Goal: Download file/media

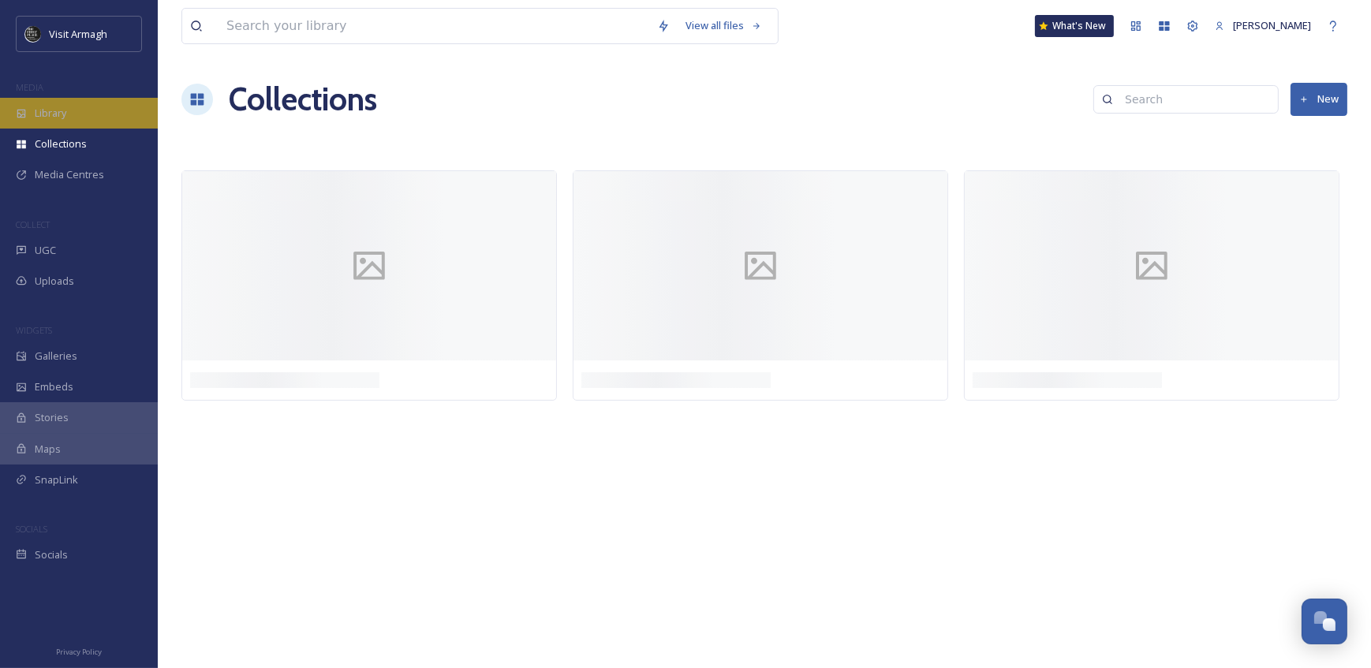
click at [76, 124] on div "Library" at bounding box center [79, 113] width 158 height 31
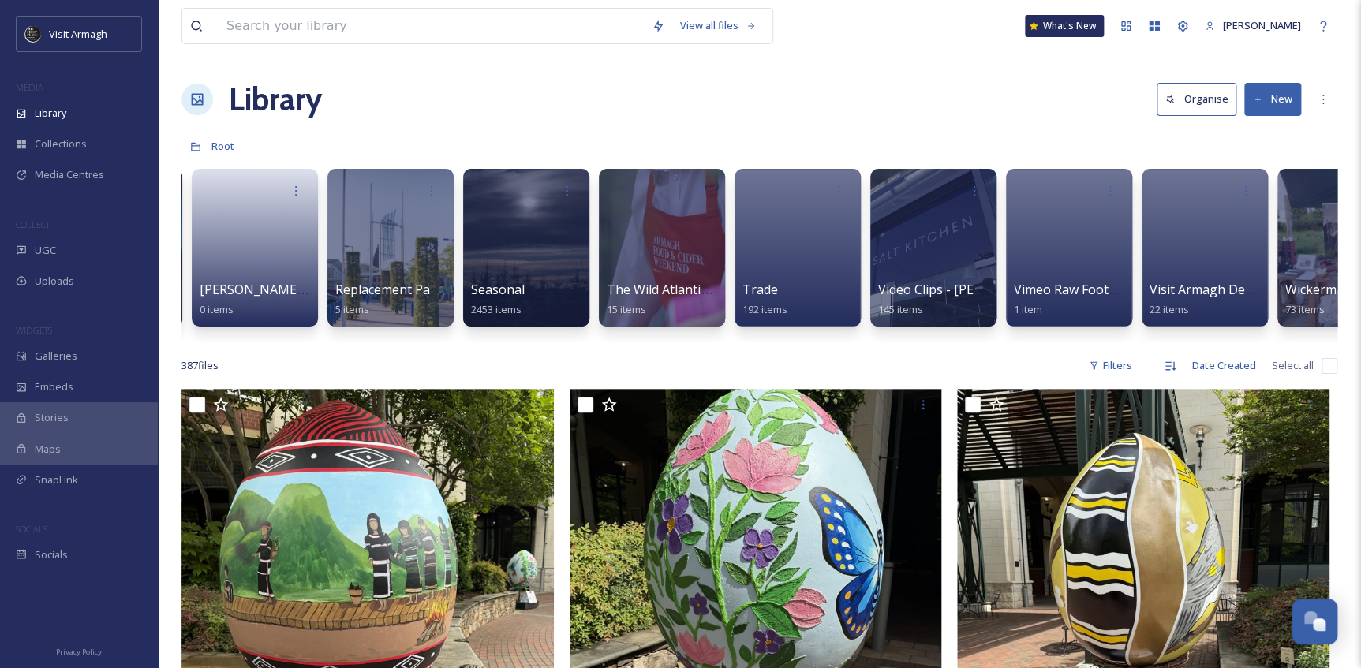
scroll to position [0, 2100]
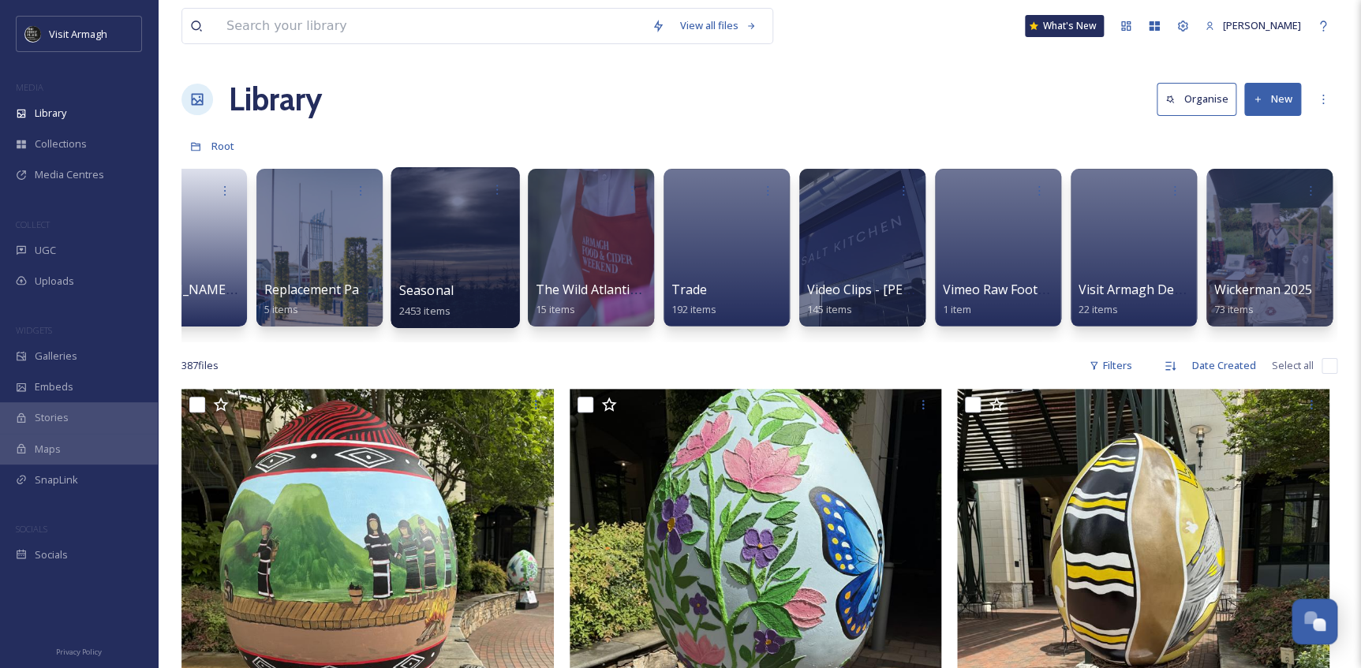
click at [457, 232] on div at bounding box center [454, 247] width 129 height 161
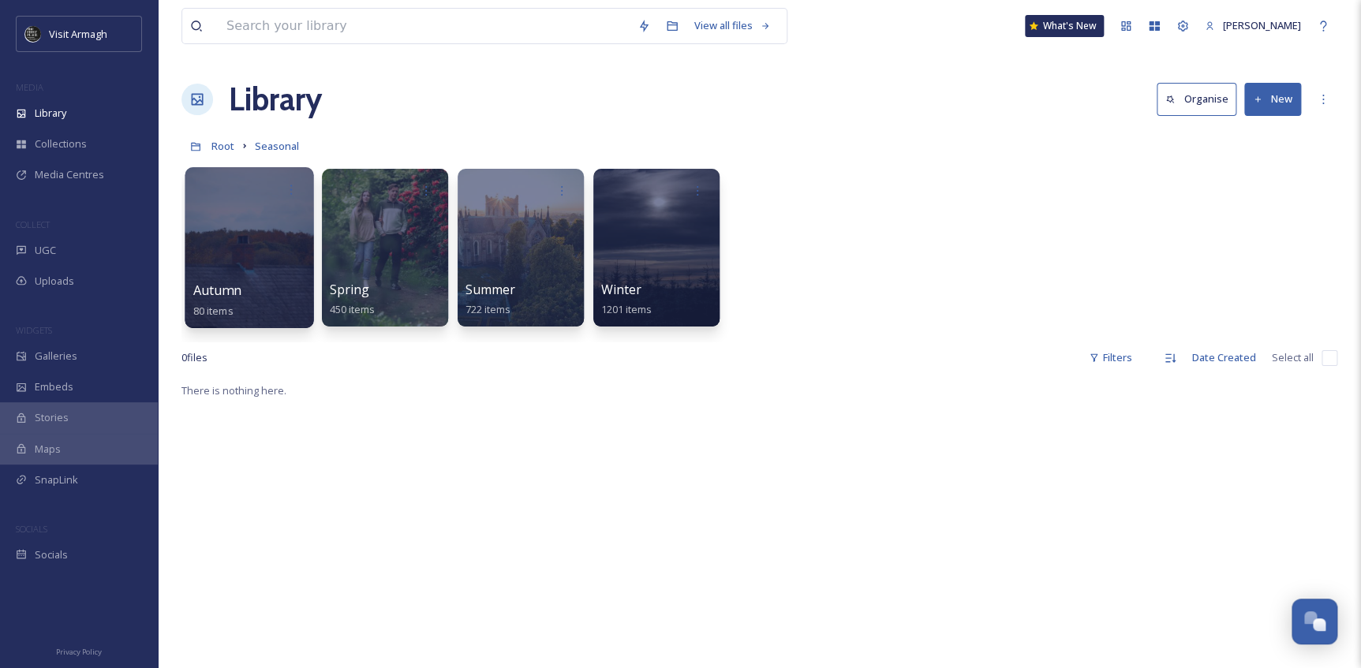
click at [237, 259] on div at bounding box center [249, 247] width 129 height 161
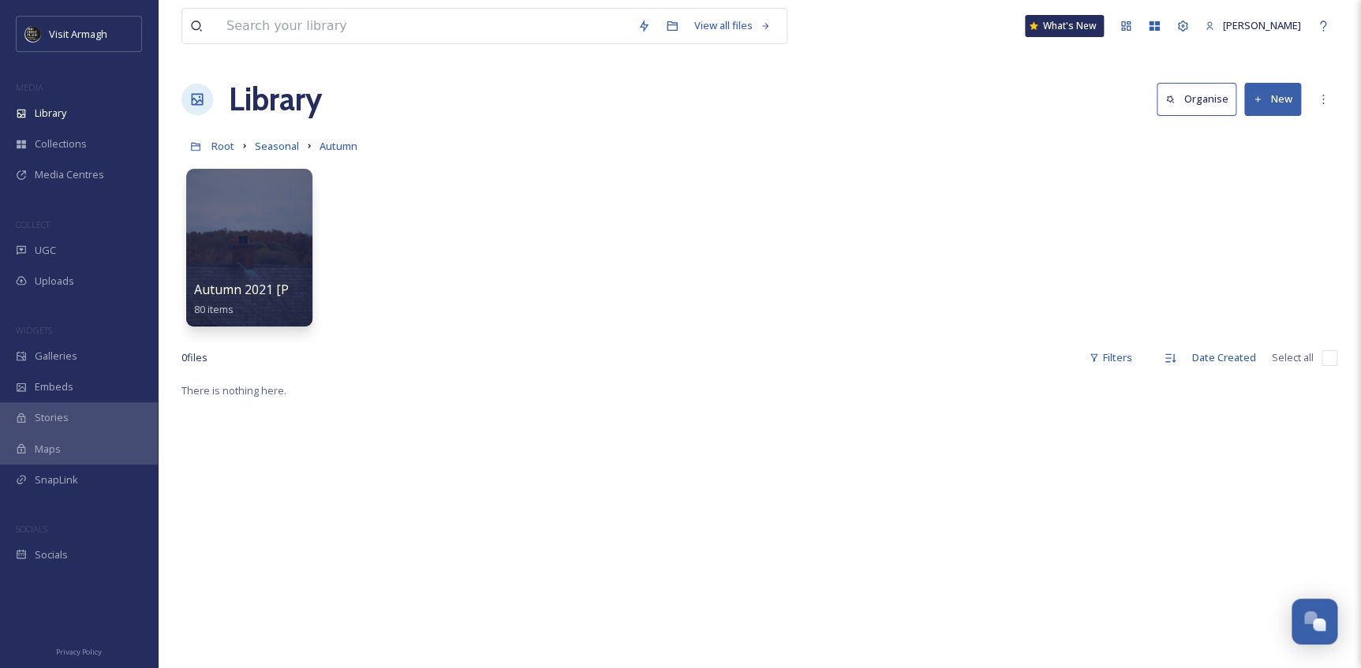
click at [237, 259] on div at bounding box center [249, 248] width 126 height 158
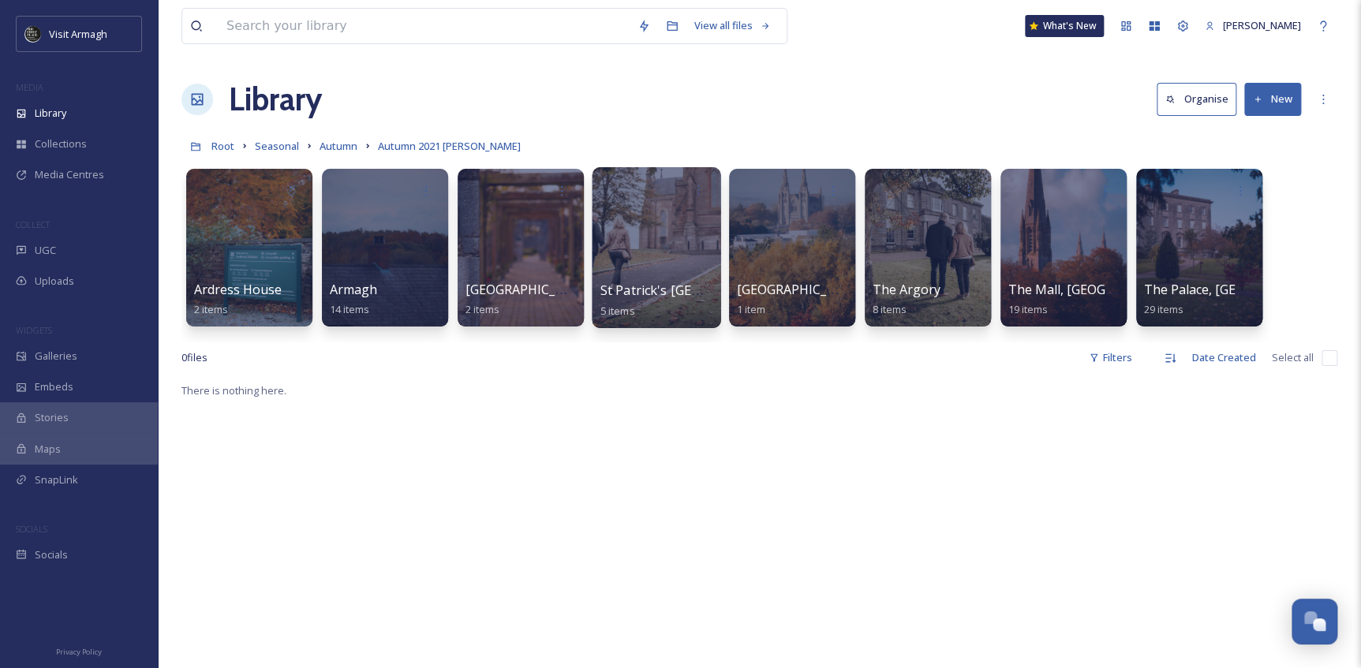
click at [640, 237] on div at bounding box center [656, 247] width 129 height 161
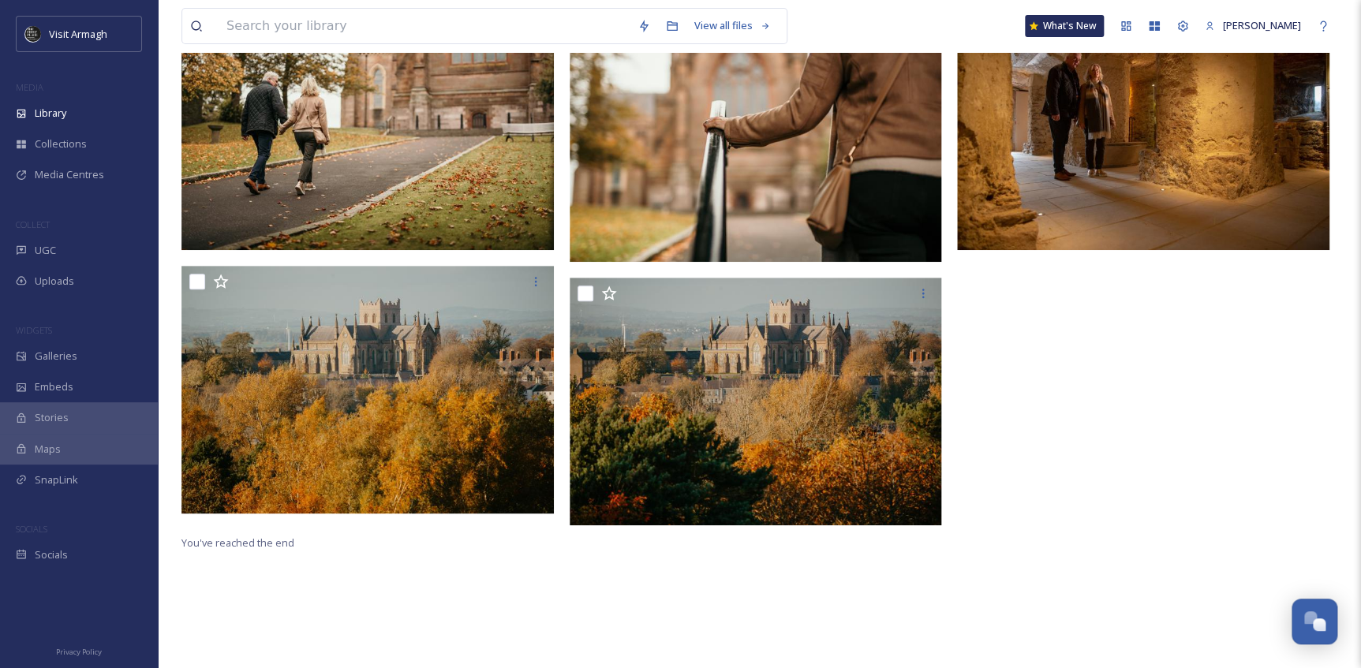
scroll to position [215, 0]
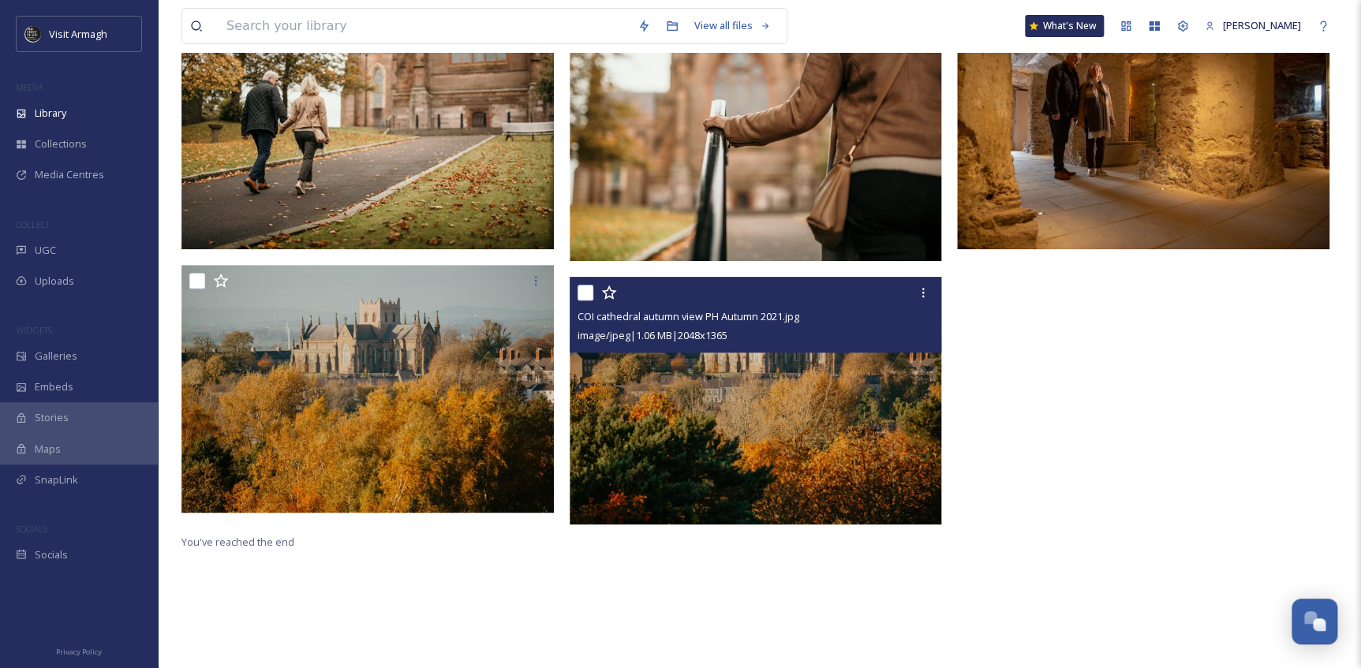
click at [577, 289] on input "checkbox" at bounding box center [585, 293] width 16 height 16
checkbox input "true"
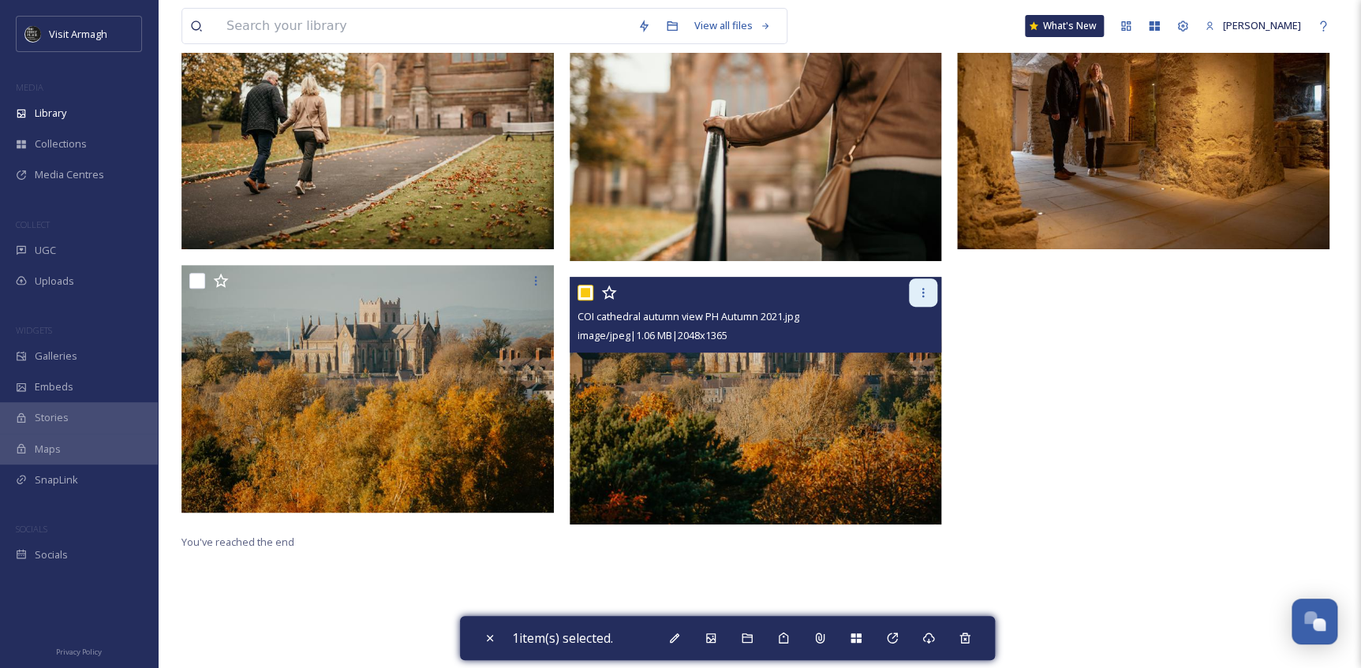
click at [915, 294] on div at bounding box center [923, 292] width 28 height 28
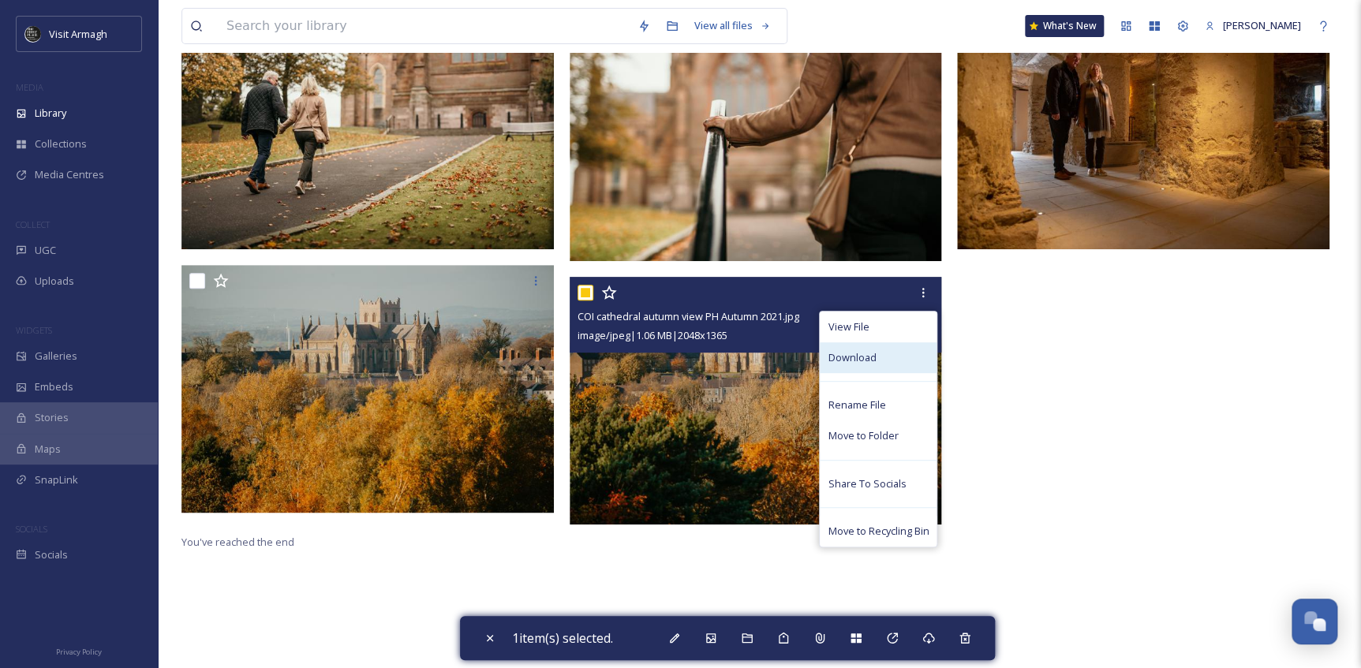
click at [884, 346] on div "Download" at bounding box center [877, 357] width 117 height 31
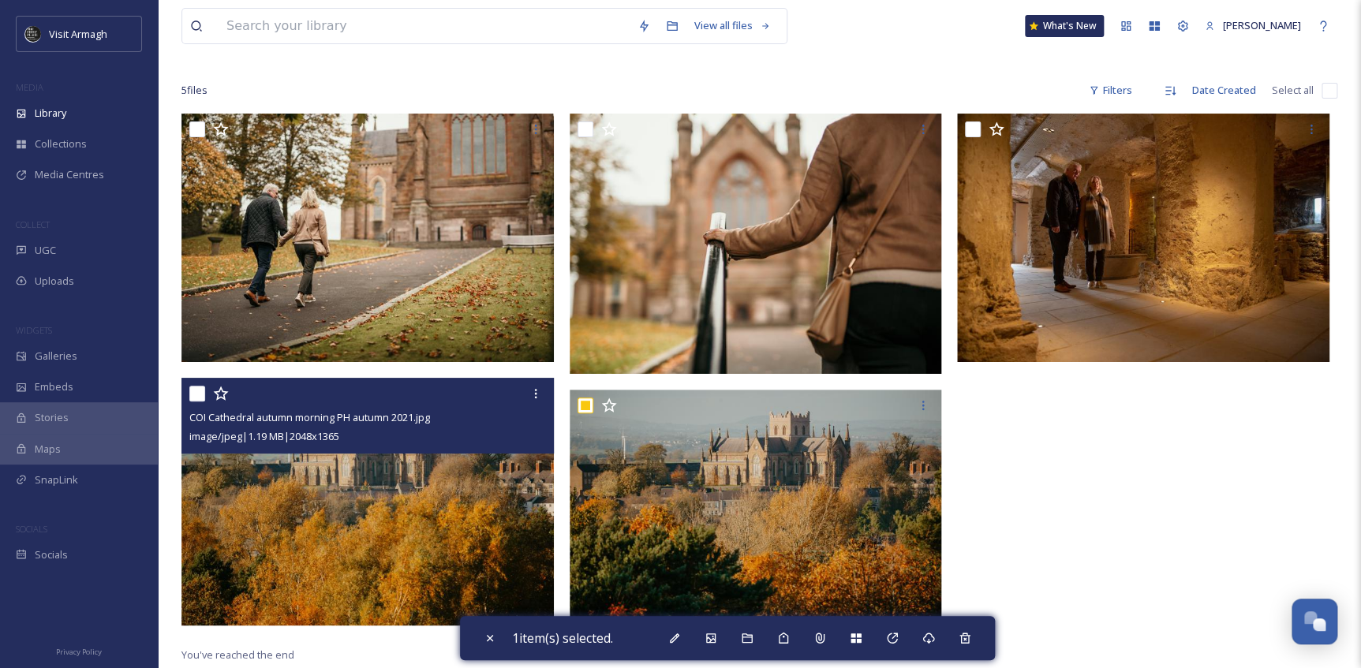
scroll to position [0, 0]
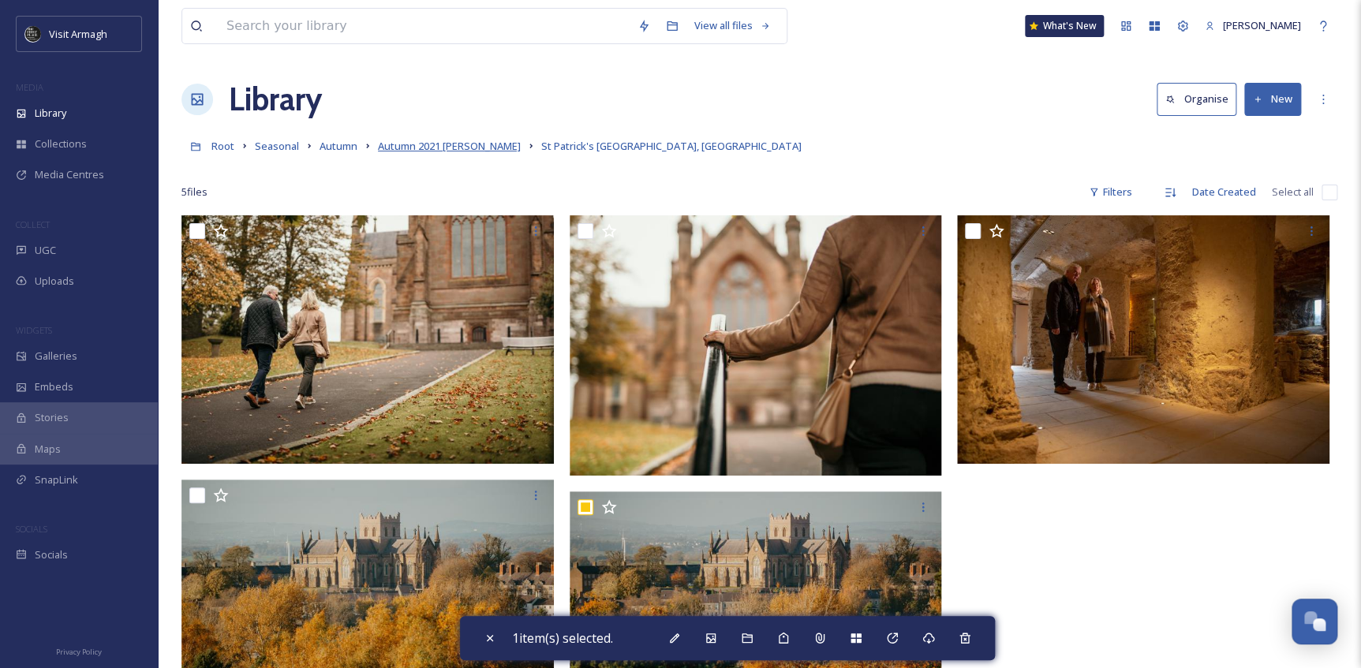
click at [485, 150] on span "Autumn 2021 [PERSON_NAME]" at bounding box center [449, 146] width 143 height 14
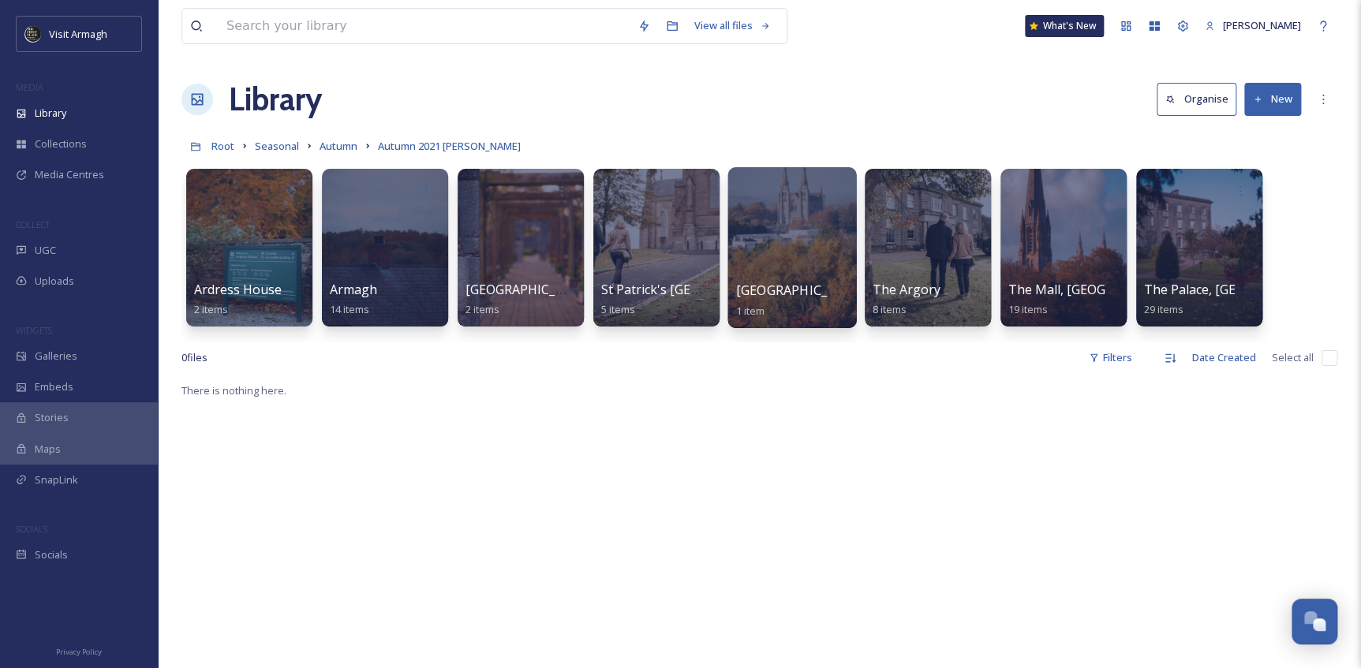
click at [778, 240] on div at bounding box center [791, 247] width 129 height 161
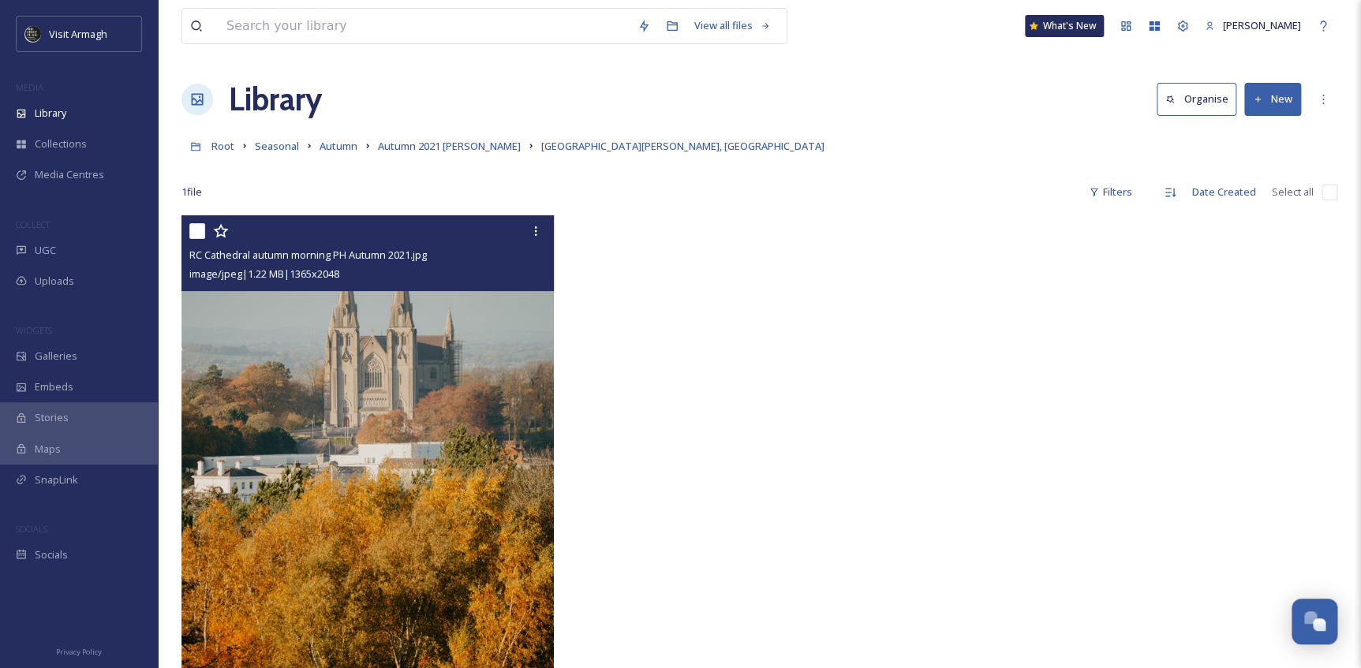
click at [258, 229] on div at bounding box center [369, 231] width 360 height 28
click at [203, 232] on input "checkbox" at bounding box center [197, 231] width 16 height 16
checkbox input "true"
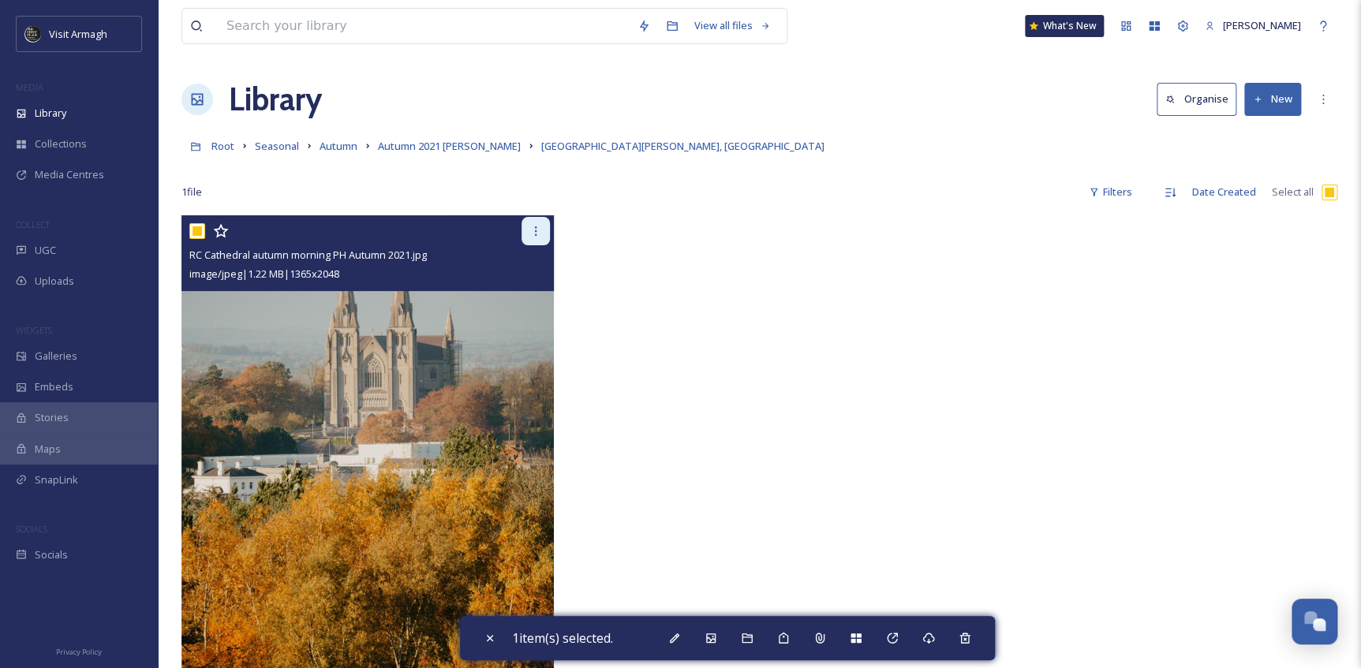
click at [543, 238] on div at bounding box center [535, 231] width 28 height 28
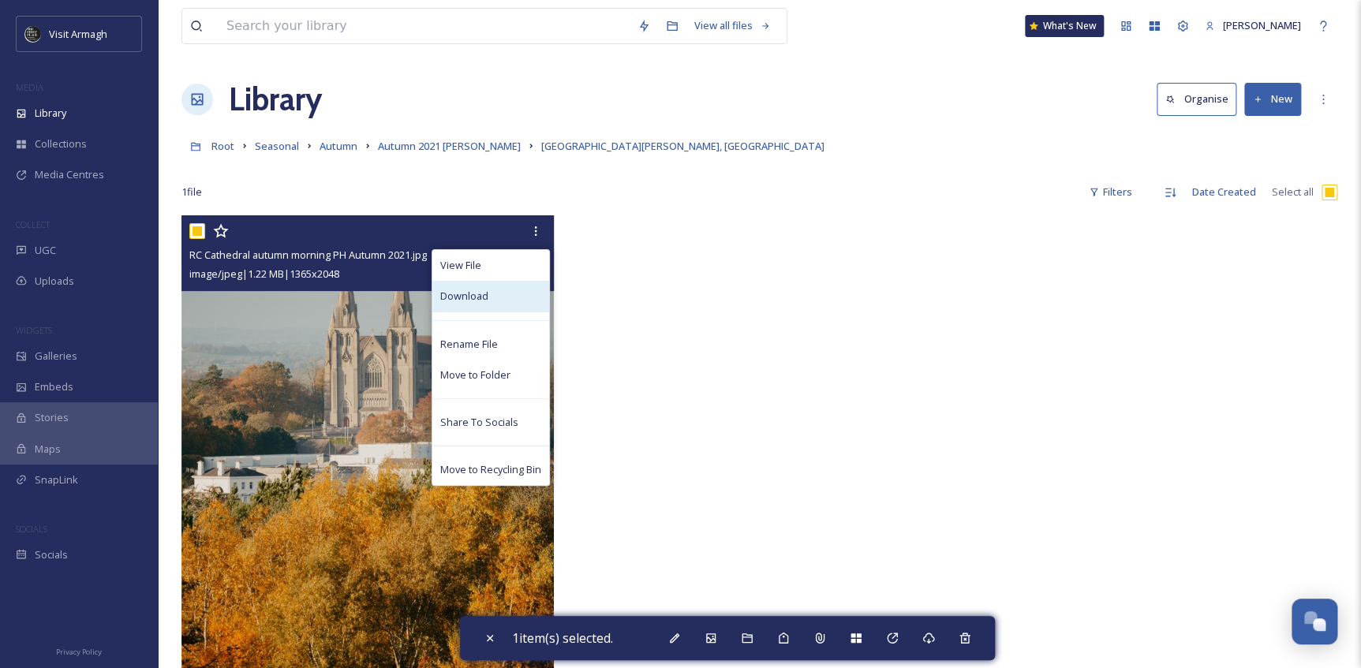
click at [505, 300] on div "Download" at bounding box center [490, 296] width 117 height 31
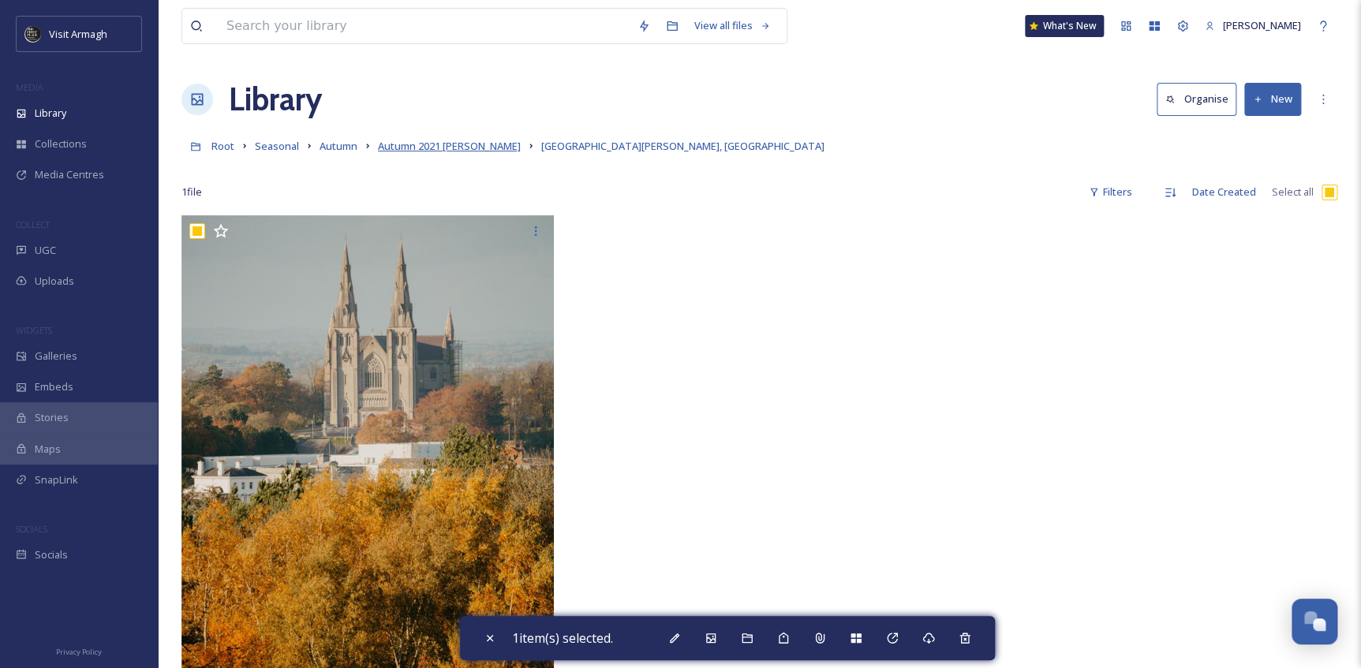
click at [446, 149] on span "Autumn 2021 [PERSON_NAME]" at bounding box center [449, 146] width 143 height 14
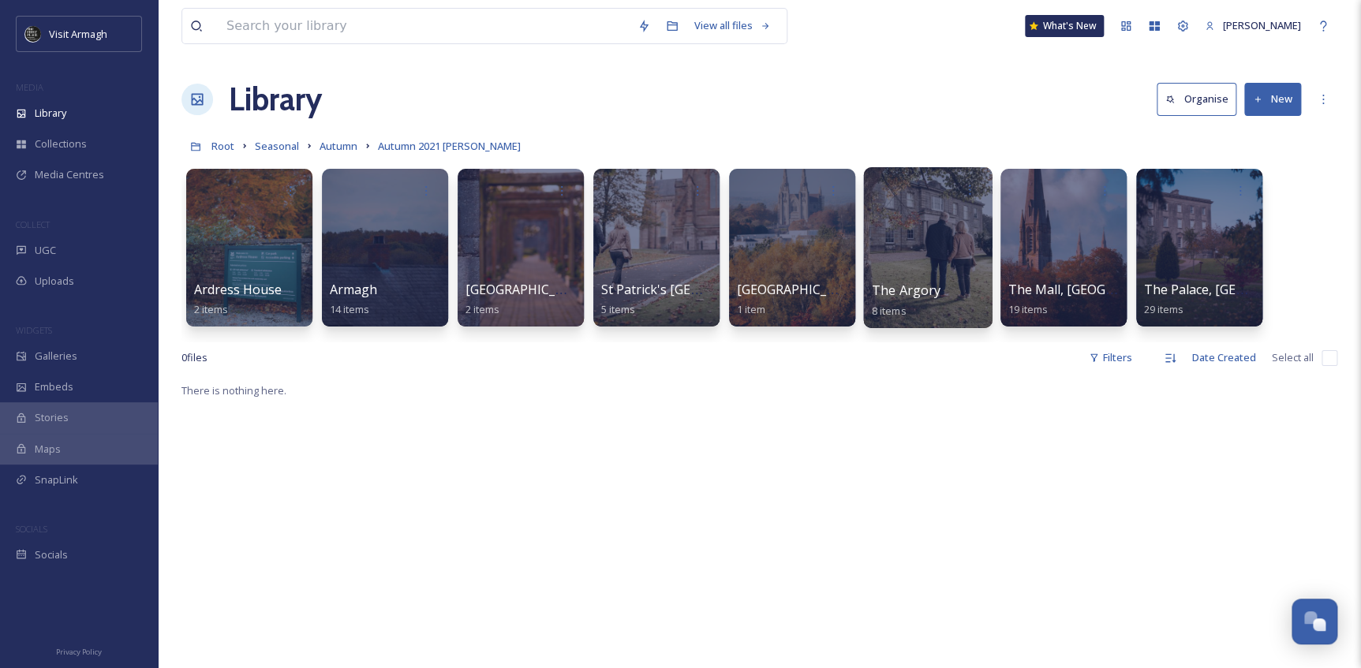
click at [932, 289] on span "The Argory" at bounding box center [906, 290] width 69 height 17
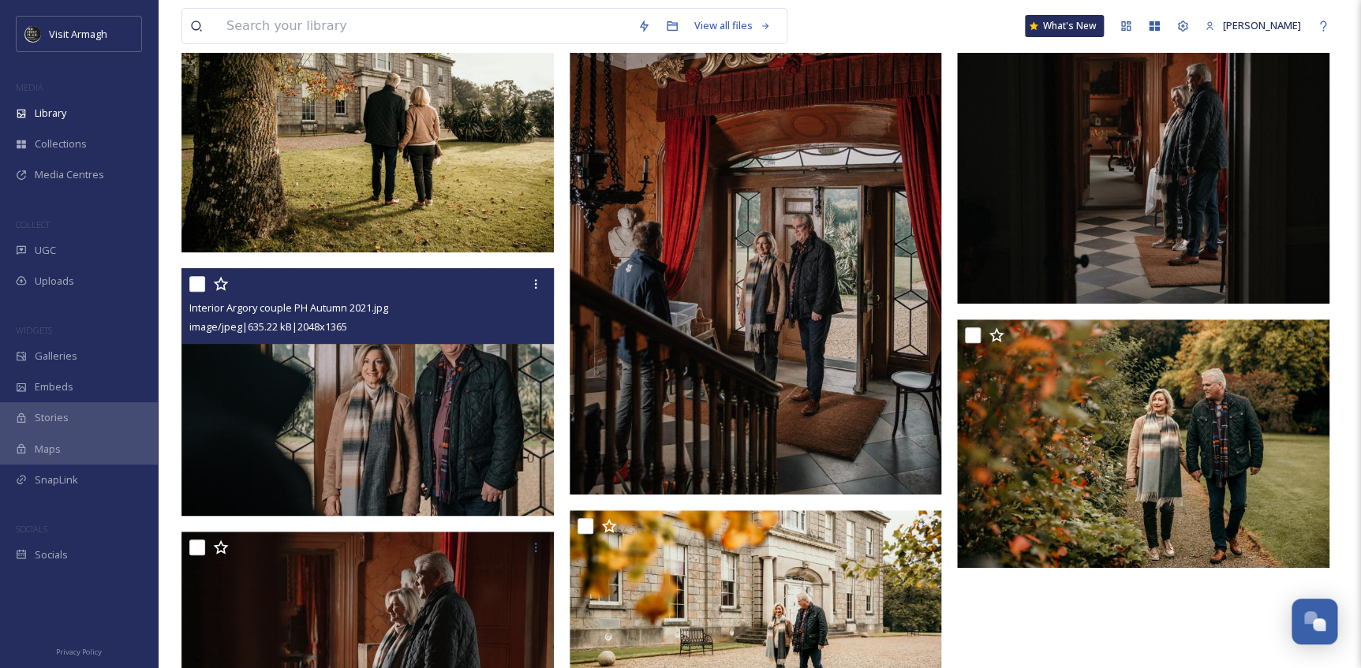
scroll to position [215, 0]
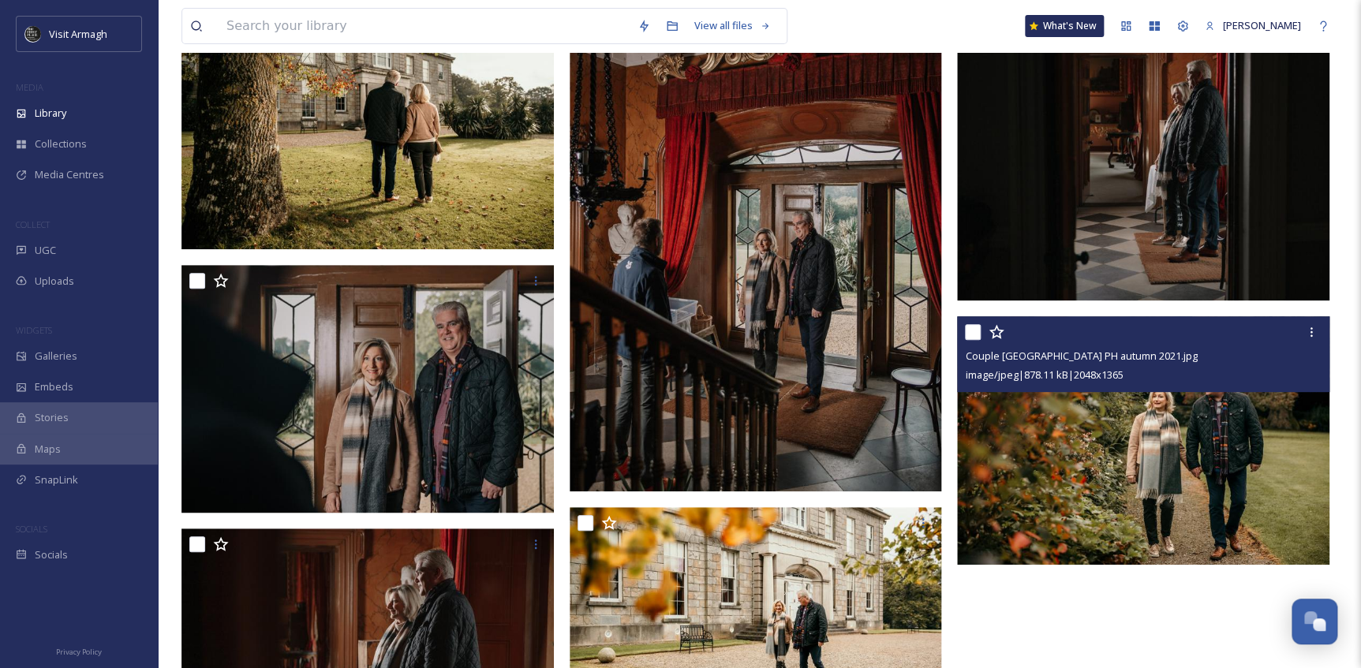
click at [973, 331] on input "checkbox" at bounding box center [973, 332] width 16 height 16
checkbox input "true"
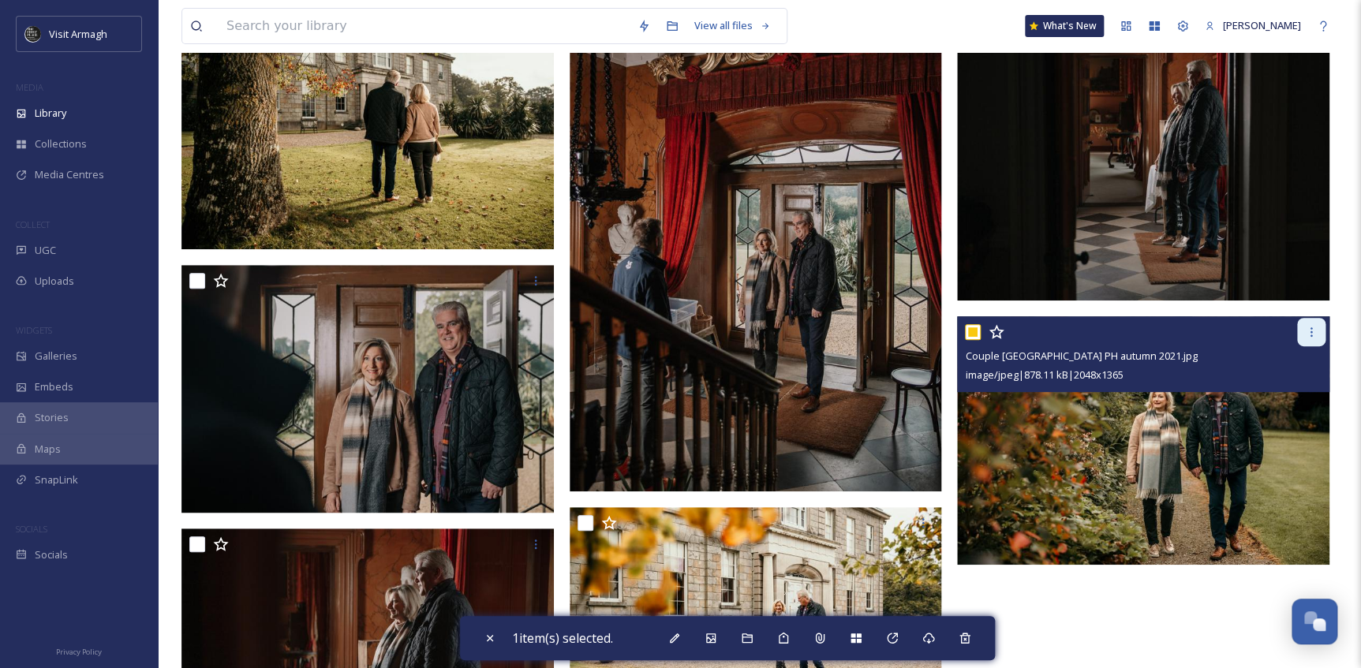
click at [1306, 323] on div at bounding box center [1311, 332] width 28 height 28
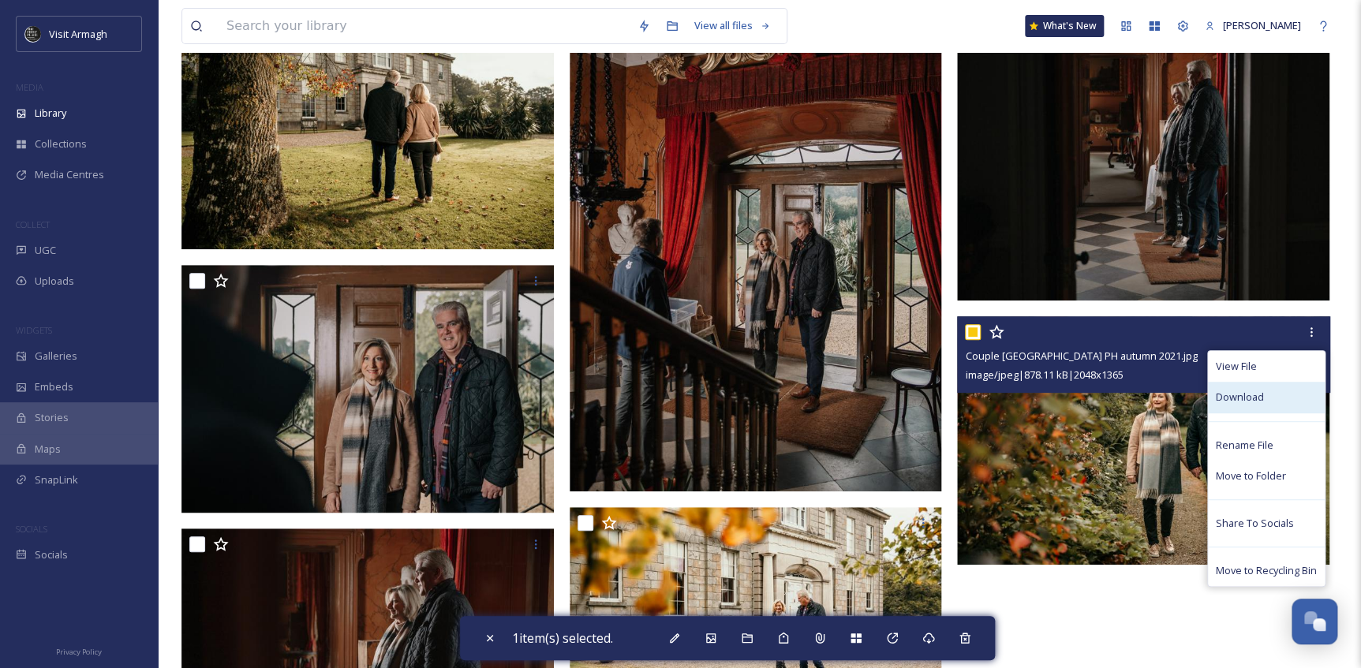
click at [1288, 392] on div "Download" at bounding box center [1266, 397] width 117 height 31
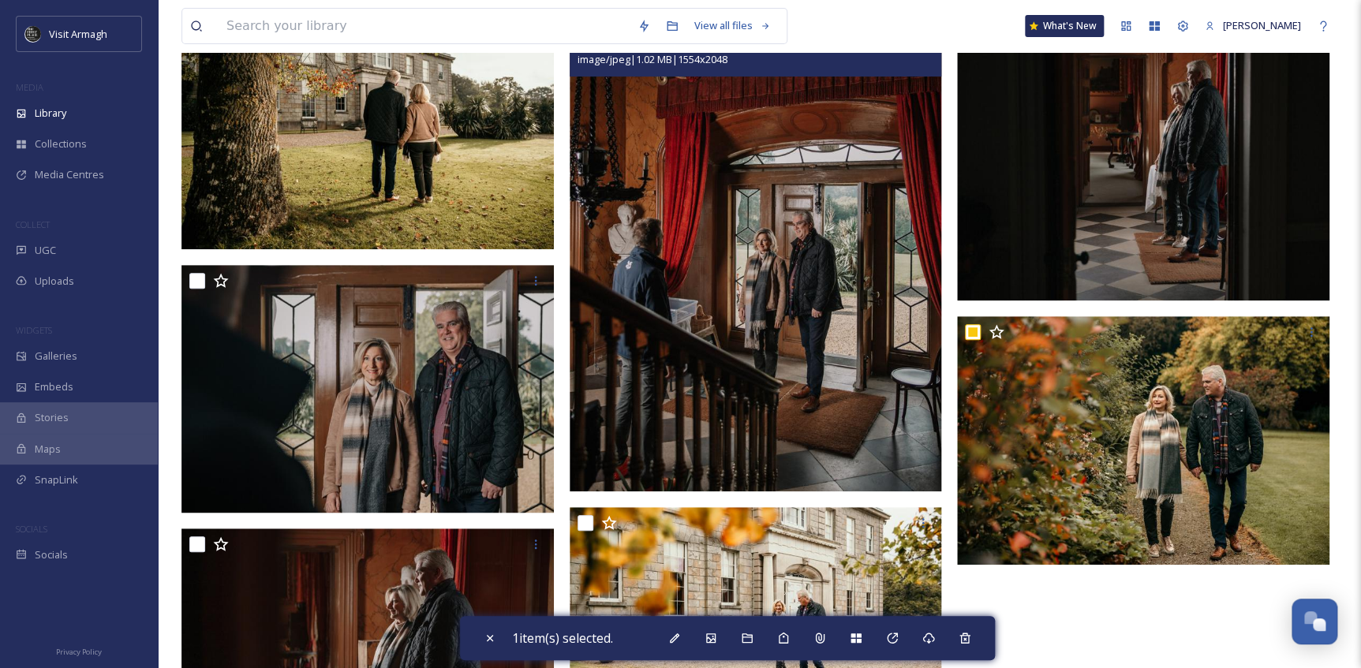
scroll to position [0, 0]
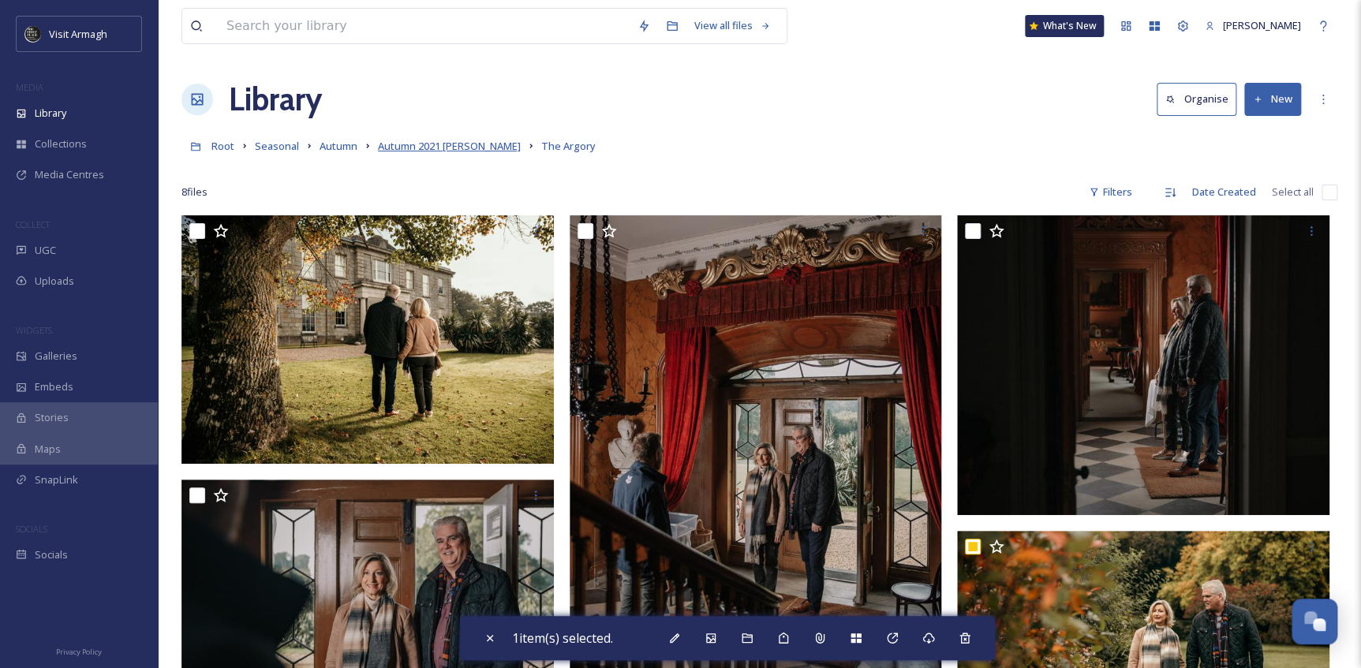
click at [478, 150] on span "Autumn 2021 [PERSON_NAME]" at bounding box center [449, 146] width 143 height 14
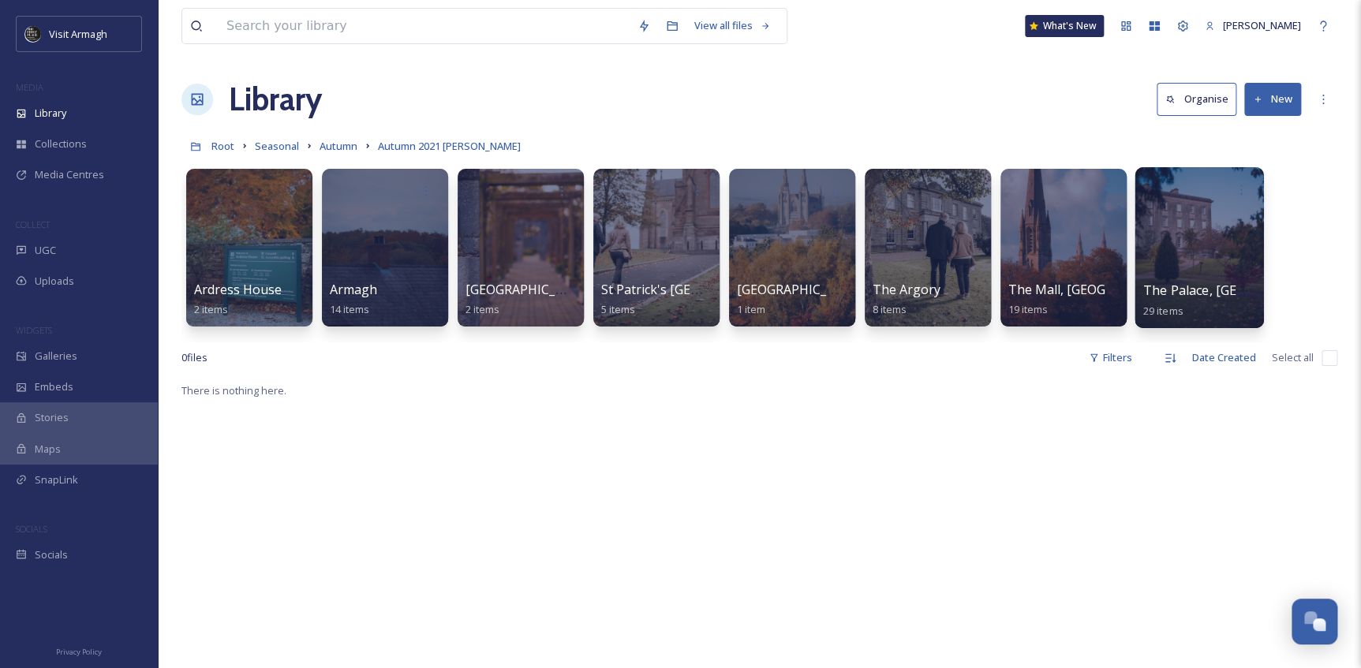
click at [1215, 251] on div at bounding box center [1198, 247] width 129 height 161
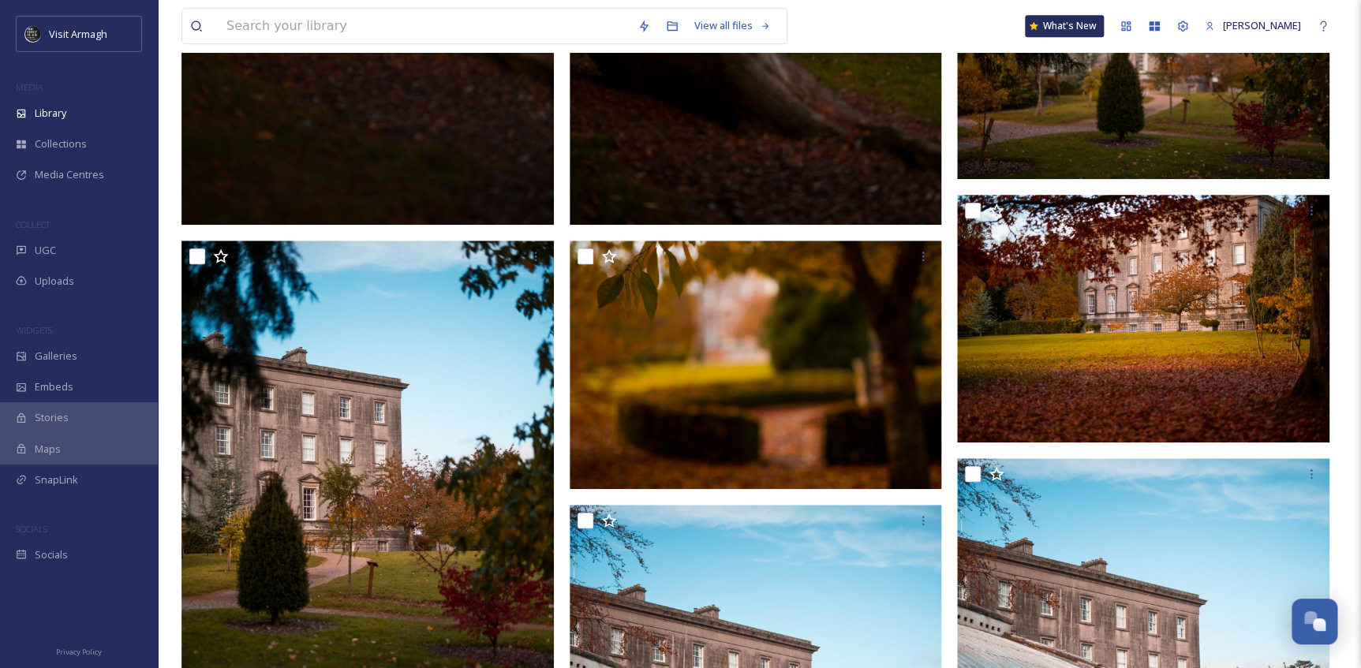
scroll to position [573, 0]
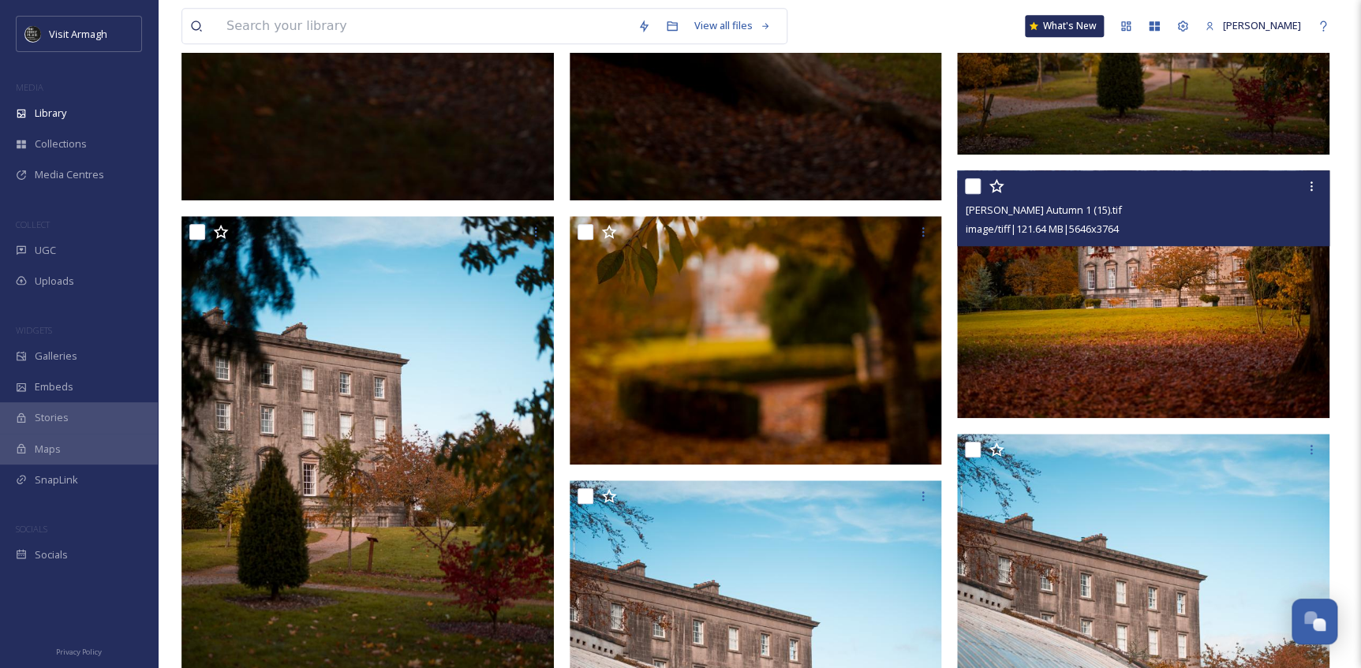
click at [974, 181] on input "checkbox" at bounding box center [973, 186] width 16 height 16
checkbox input "true"
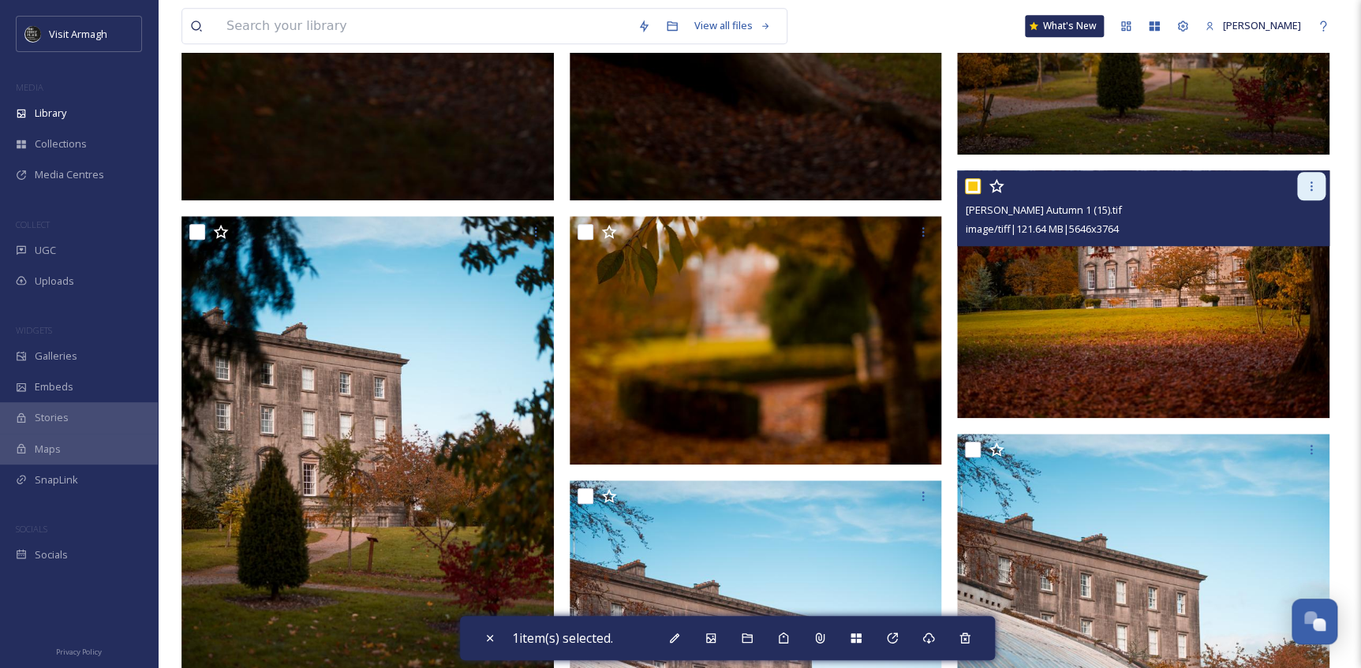
click at [1299, 185] on div at bounding box center [1311, 186] width 28 height 28
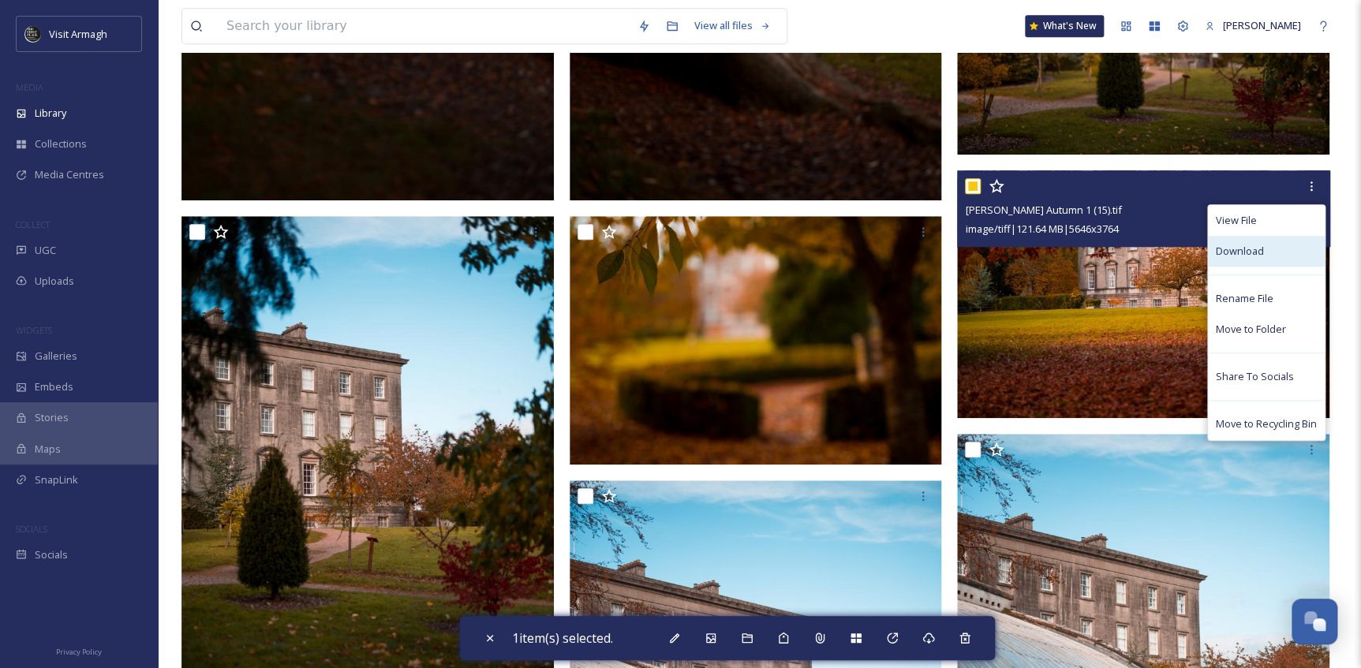
click at [1272, 248] on div "Download" at bounding box center [1266, 251] width 117 height 31
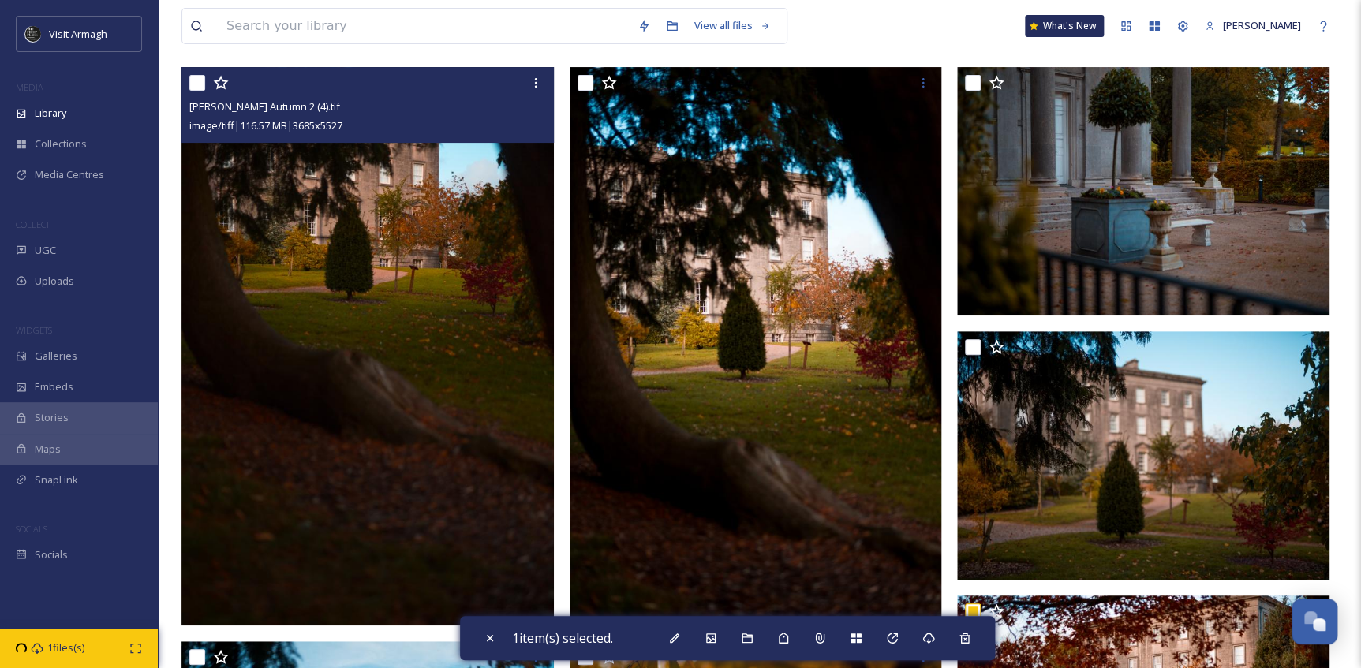
scroll to position [0, 0]
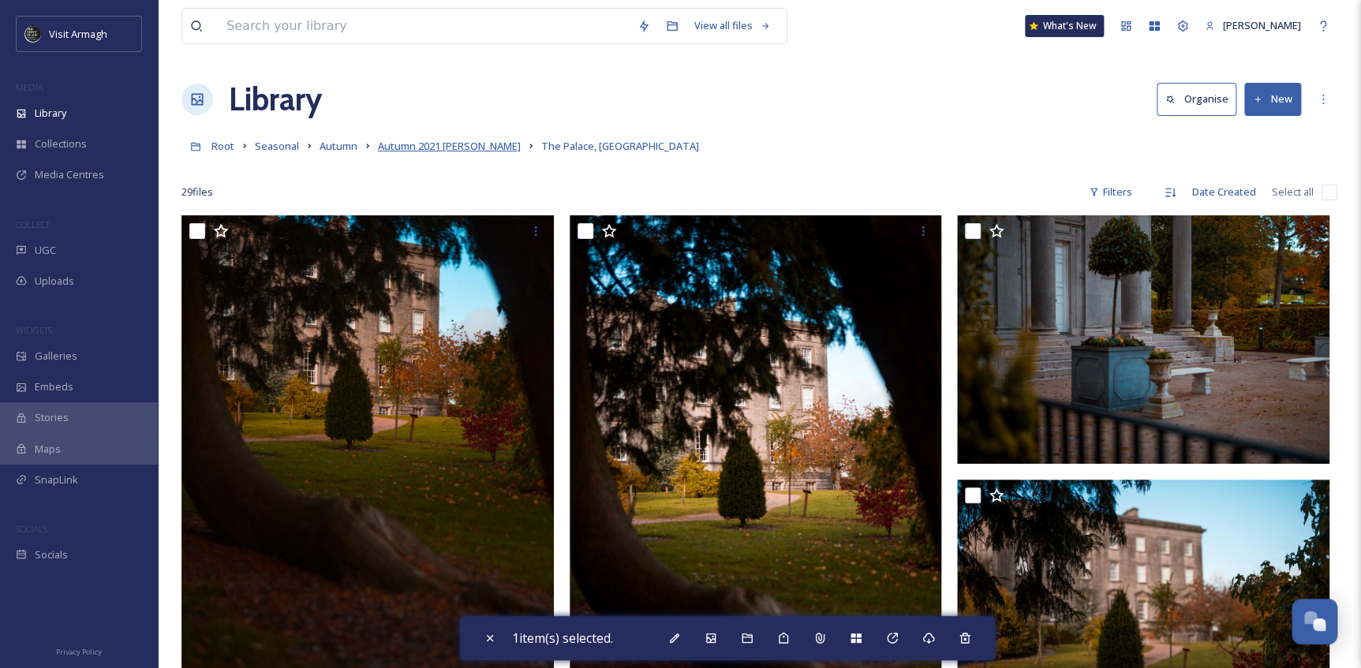
click at [476, 143] on span "Autumn 2021 [PERSON_NAME]" at bounding box center [449, 146] width 143 height 14
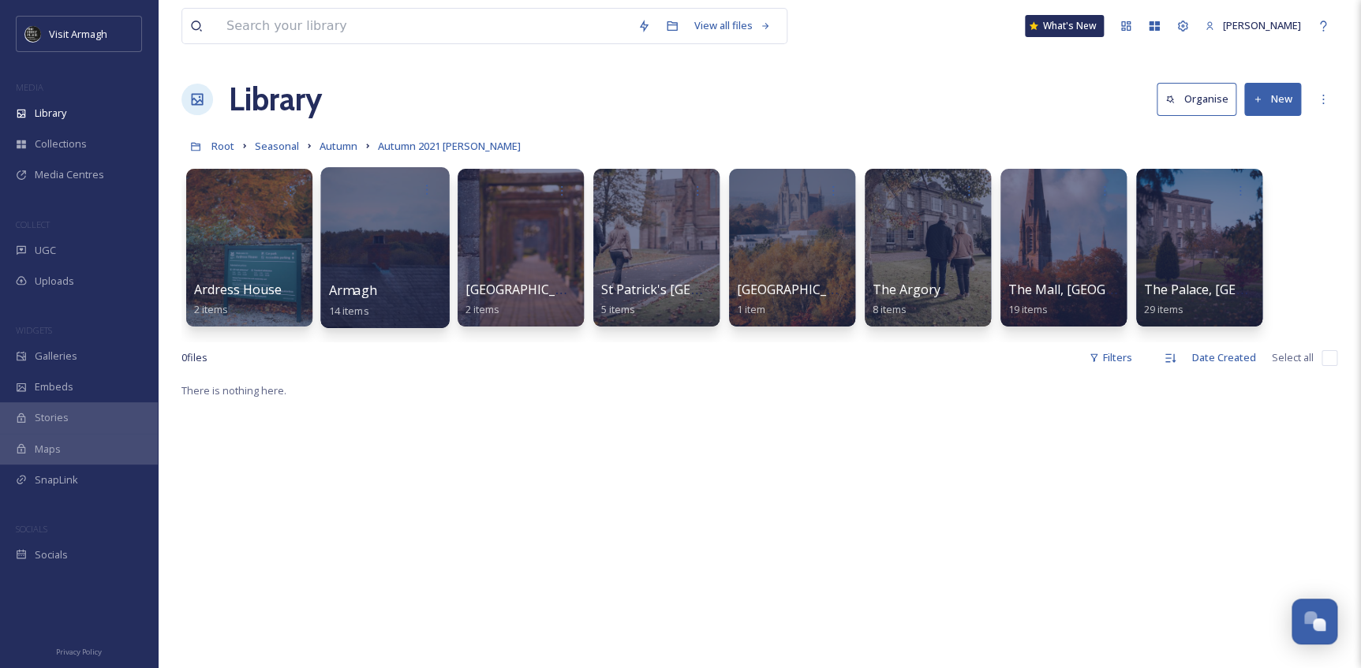
click at [383, 254] on div at bounding box center [384, 247] width 129 height 161
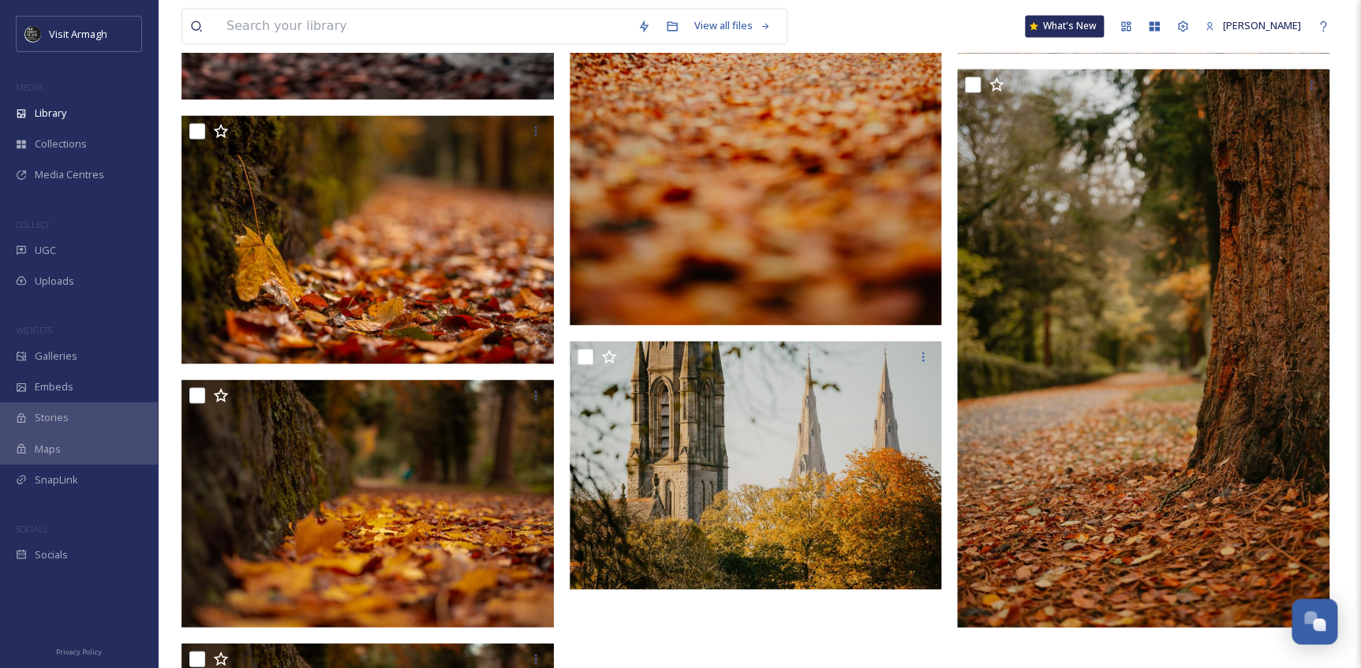
scroll to position [1139, 0]
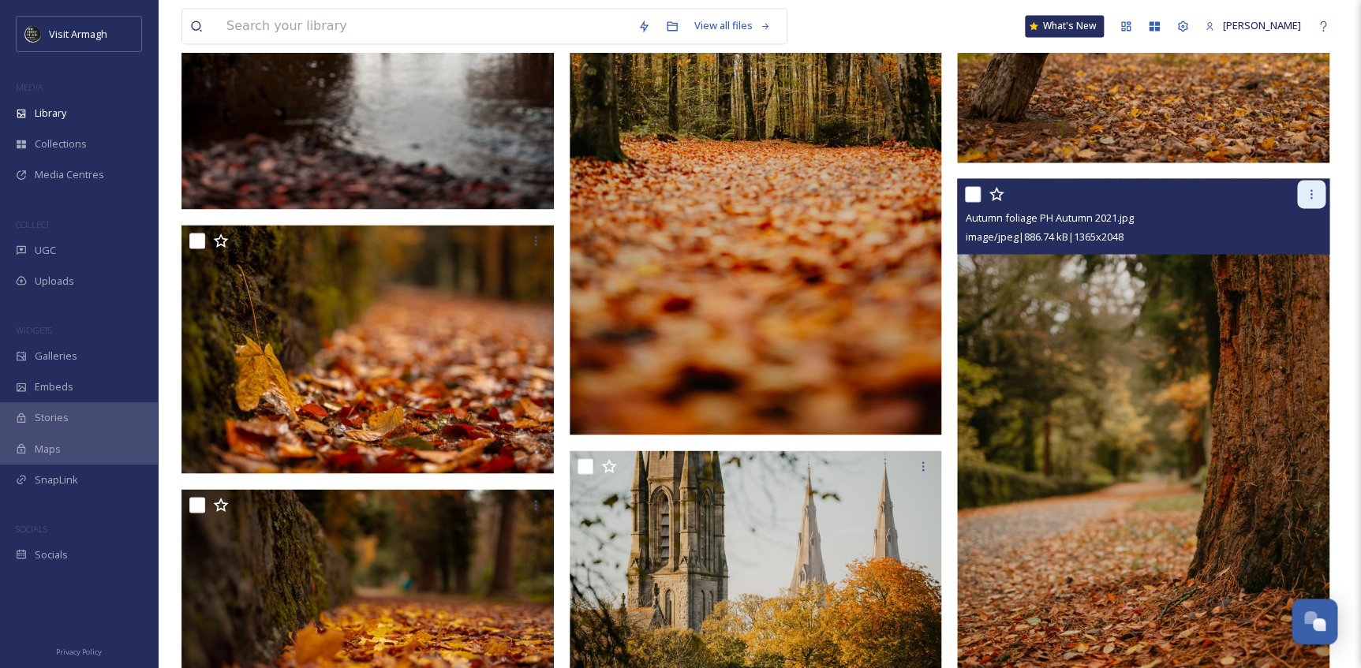
click at [1309, 184] on div at bounding box center [1311, 194] width 28 height 28
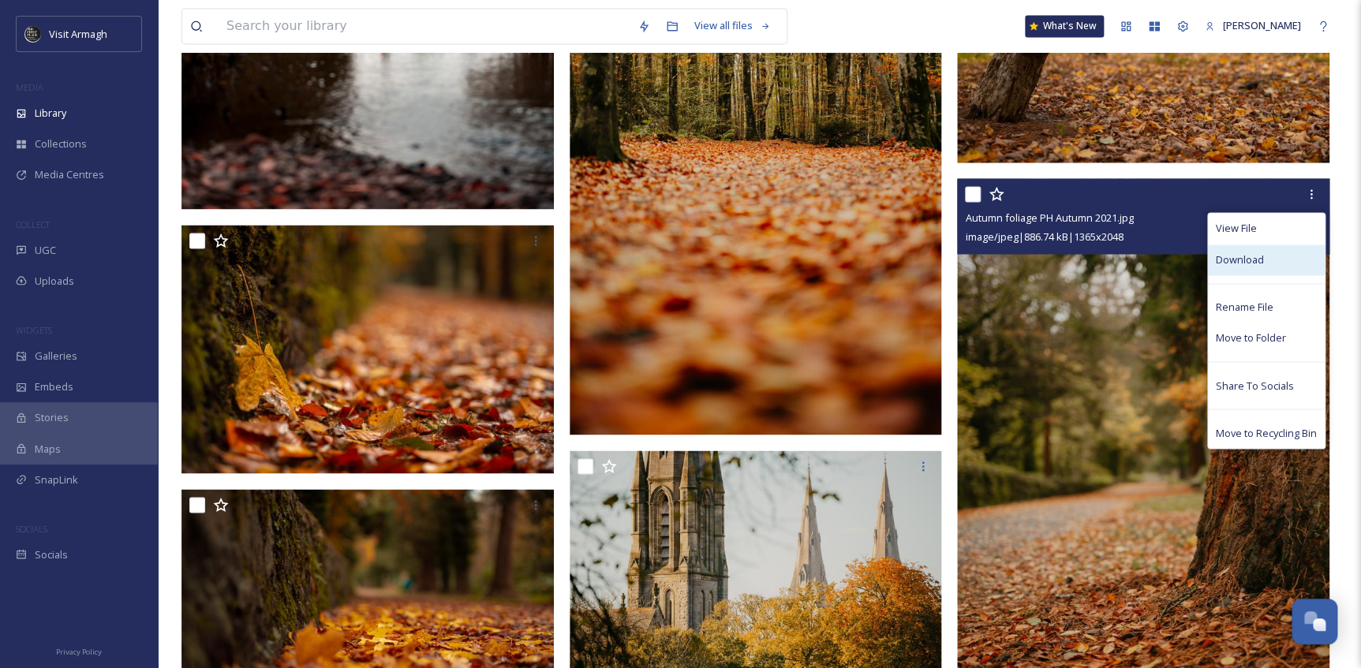
click at [1241, 263] on span "Download" at bounding box center [1239, 259] width 48 height 15
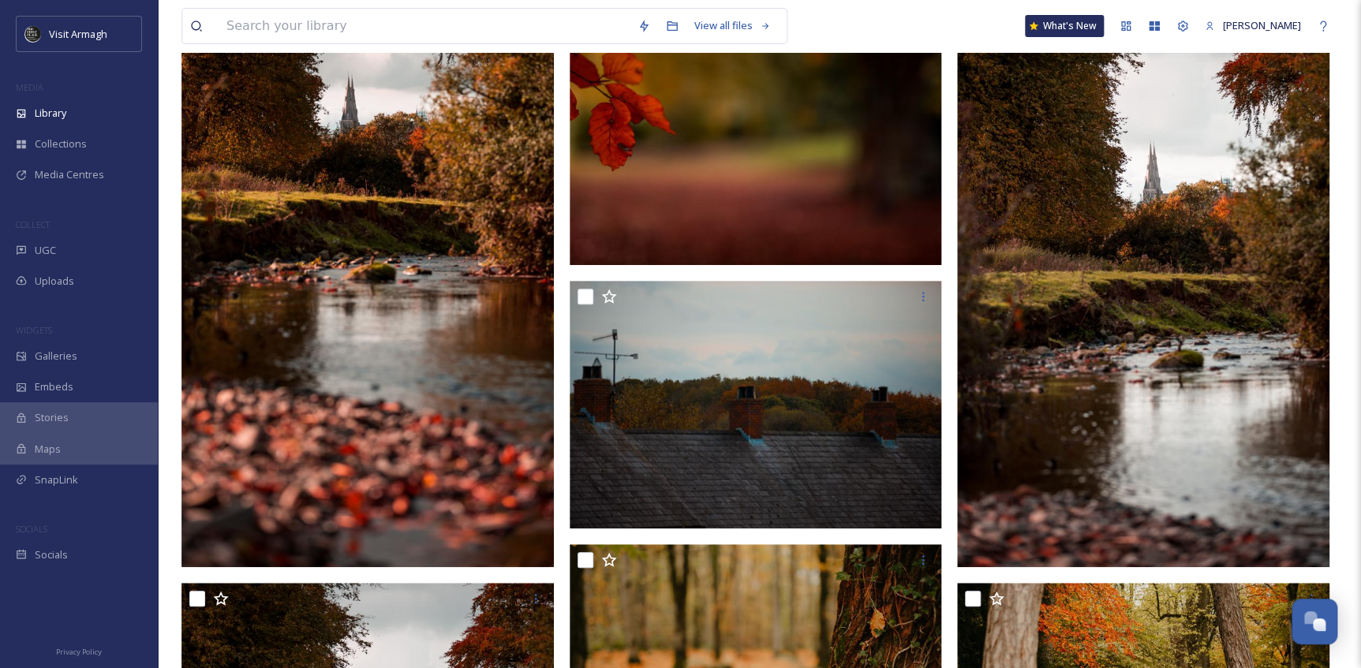
scroll to position [0, 0]
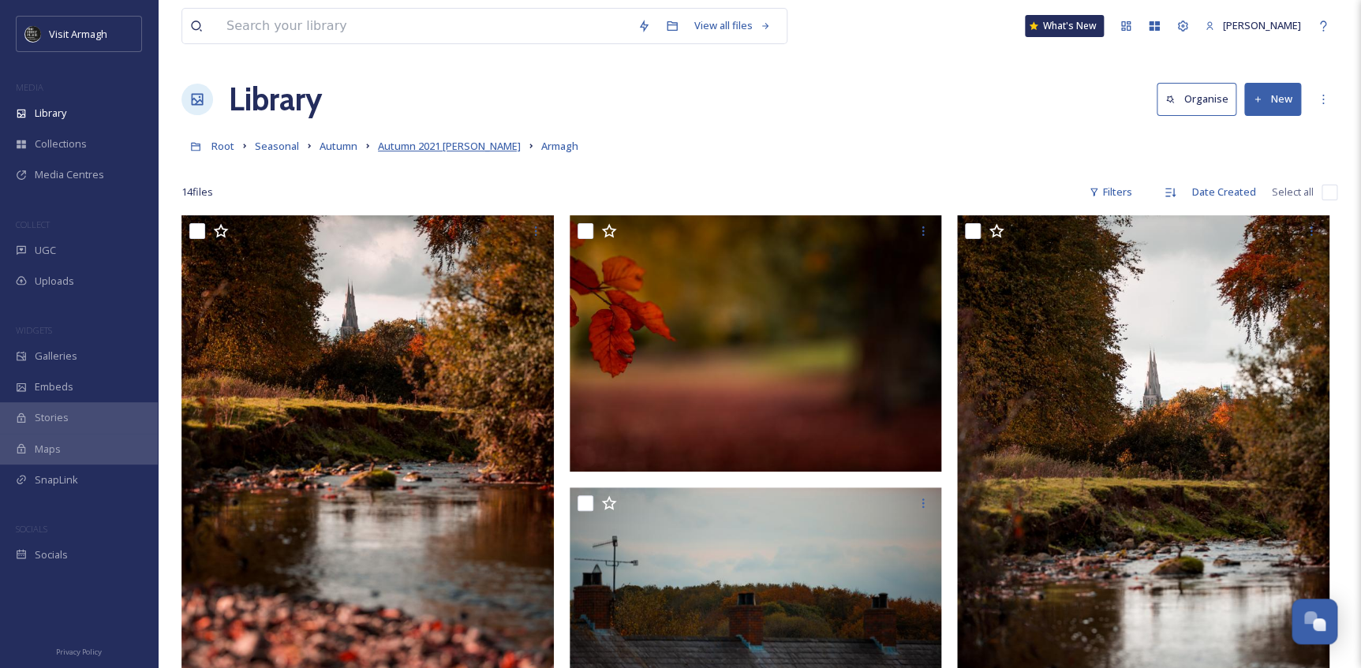
click at [481, 140] on span "Autumn 2021 [PERSON_NAME]" at bounding box center [449, 146] width 143 height 14
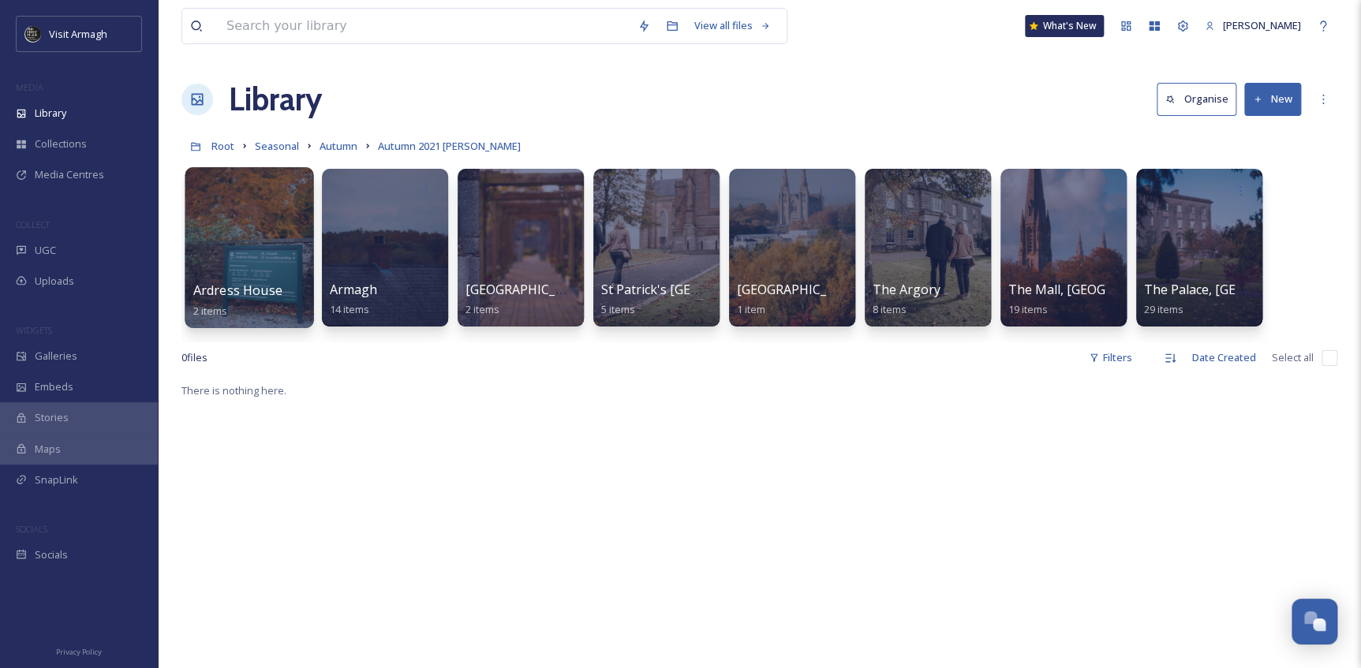
click at [266, 232] on div at bounding box center [249, 247] width 129 height 161
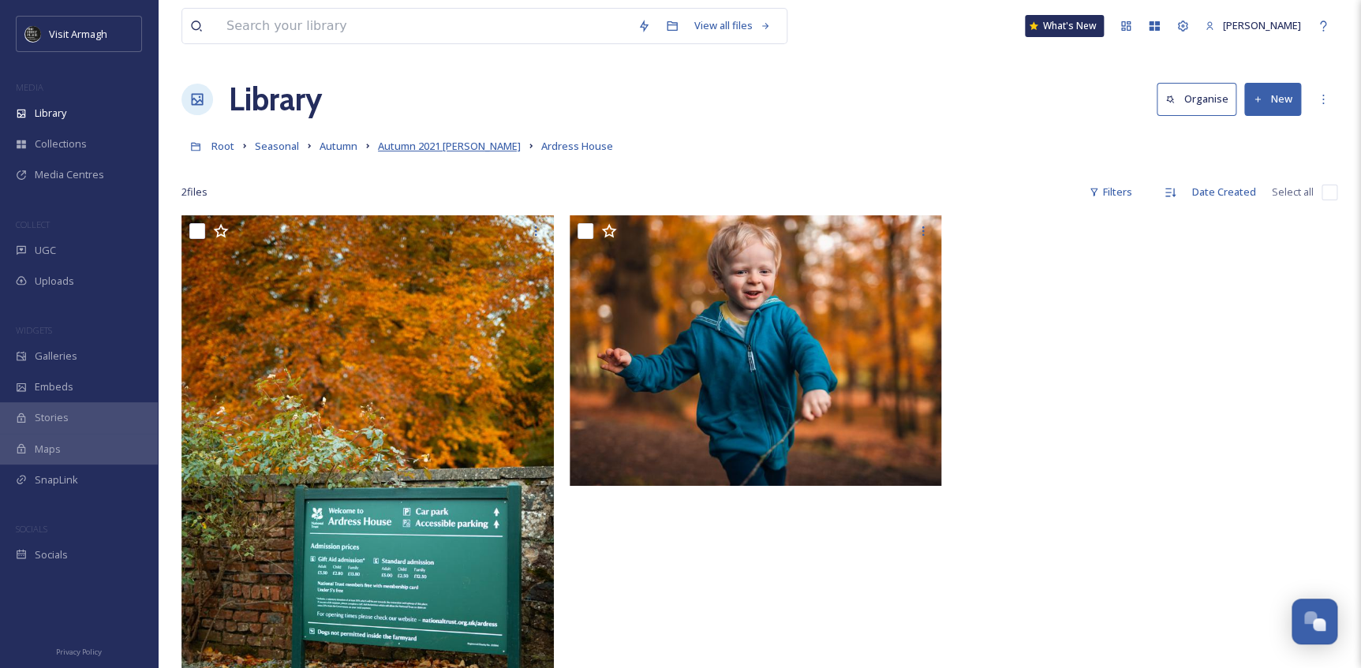
click at [450, 142] on span "Autumn 2021 [PERSON_NAME]" at bounding box center [449, 146] width 143 height 14
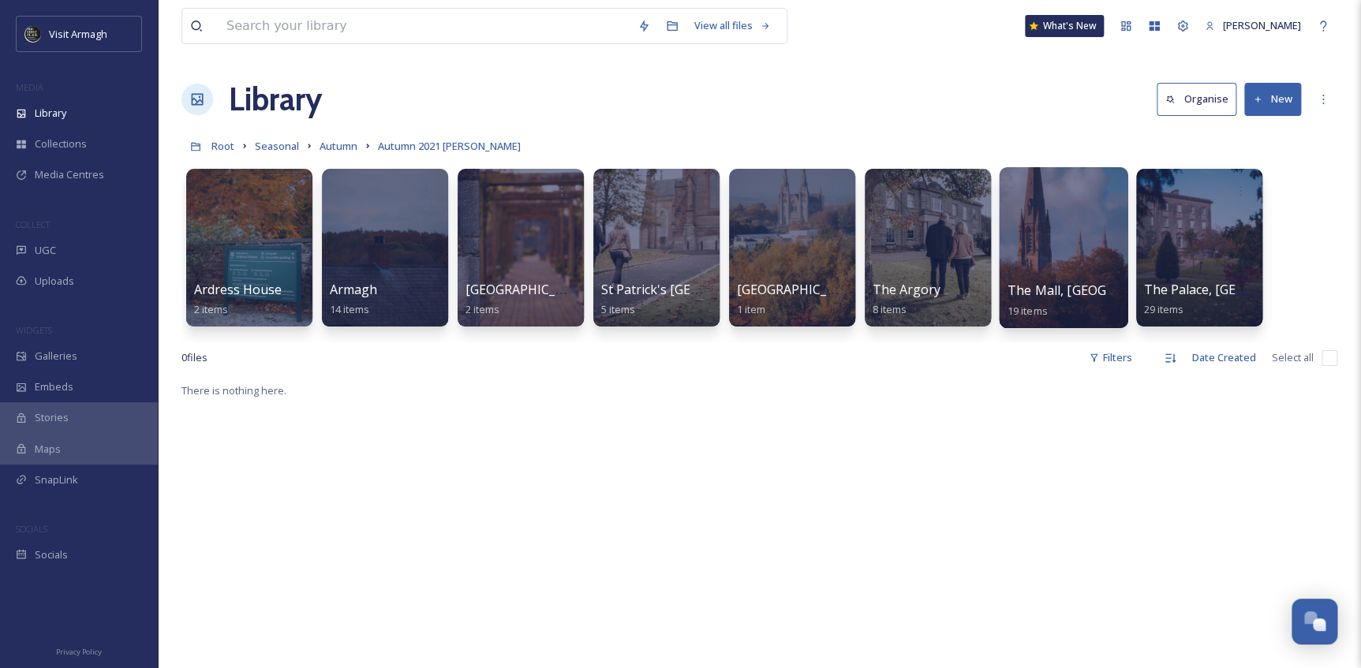
click at [1058, 267] on div at bounding box center [1063, 247] width 129 height 161
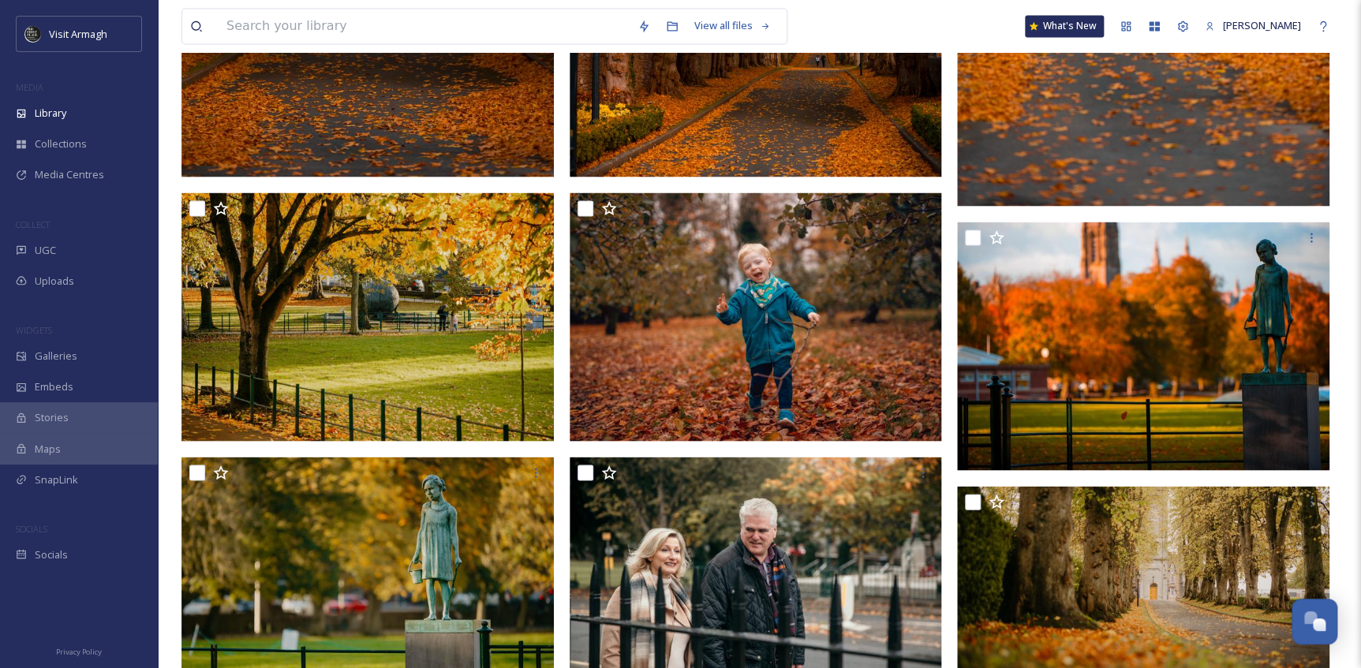
scroll to position [1387, 0]
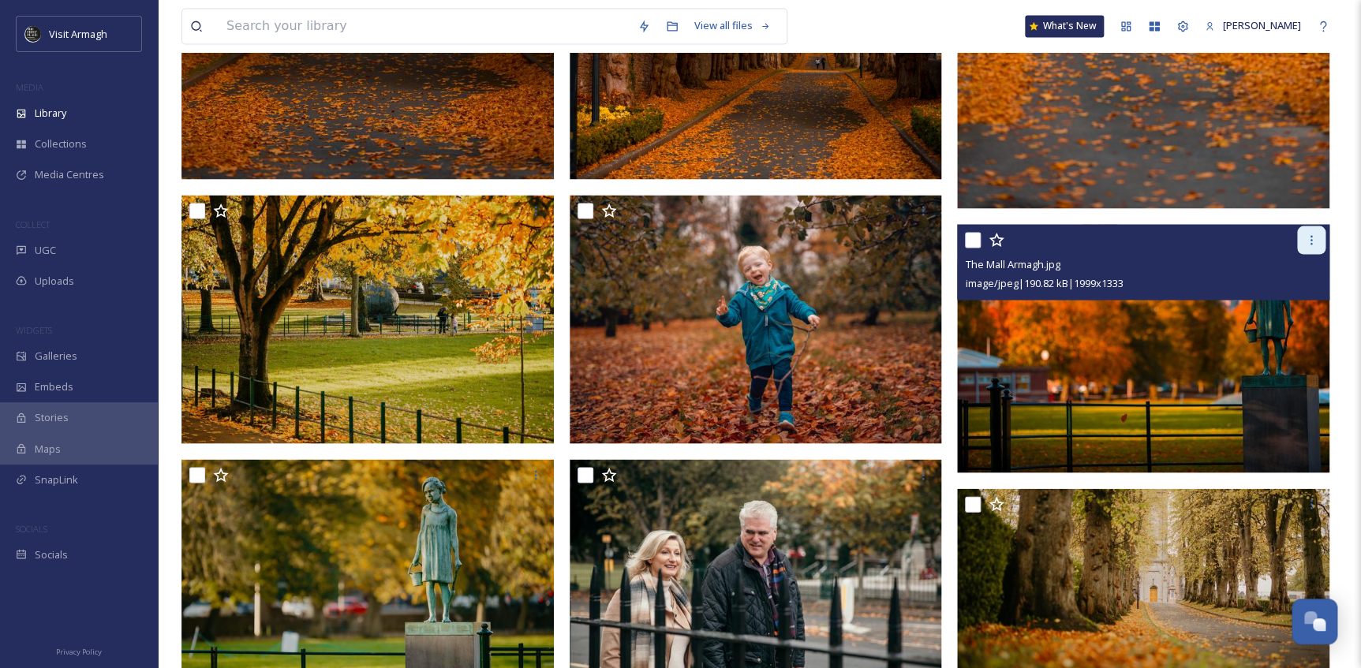
click at [1309, 235] on icon at bounding box center [1311, 239] width 13 height 13
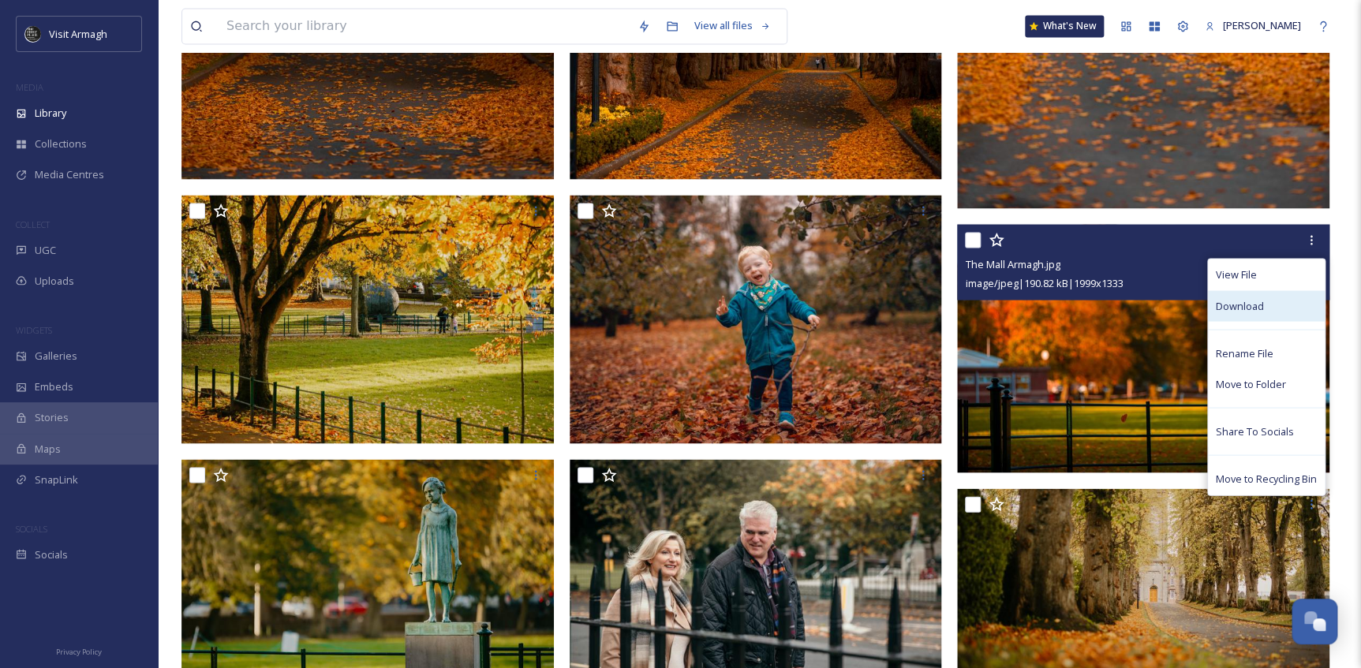
click at [1246, 312] on span "Download" at bounding box center [1239, 305] width 48 height 15
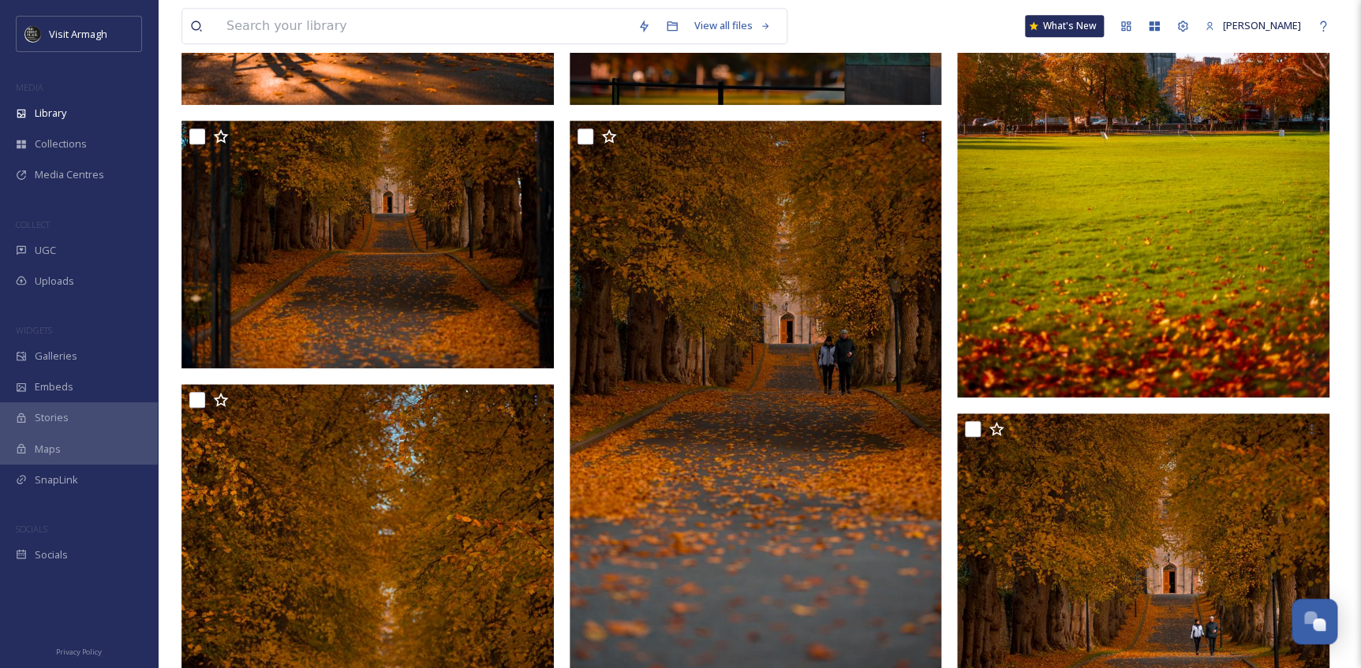
scroll to position [383, 0]
